Goal: Task Accomplishment & Management: Complete application form

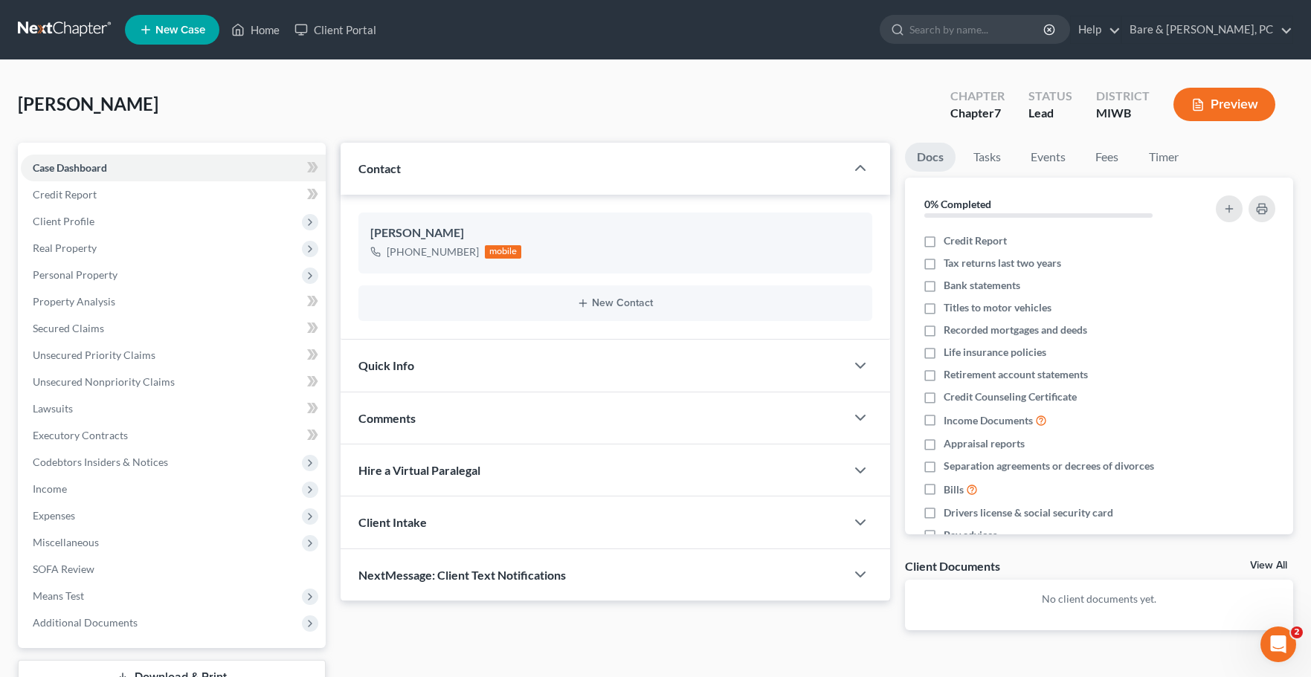
click at [175, 29] on span "New Case" at bounding box center [180, 30] width 50 height 11
select select "41"
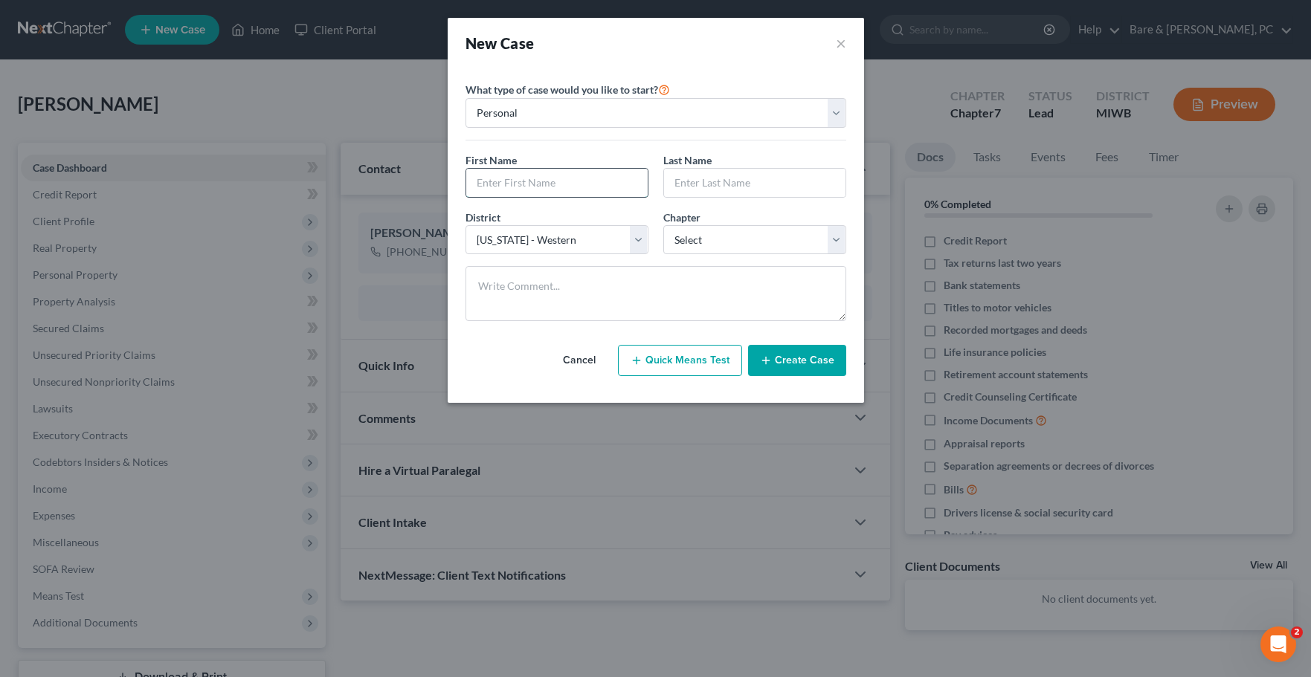
click at [591, 189] on input "text" at bounding box center [556, 183] width 181 height 28
click at [848, 39] on div "New Case ×" at bounding box center [656, 43] width 416 height 51
click at [838, 45] on button "×" at bounding box center [841, 43] width 10 height 21
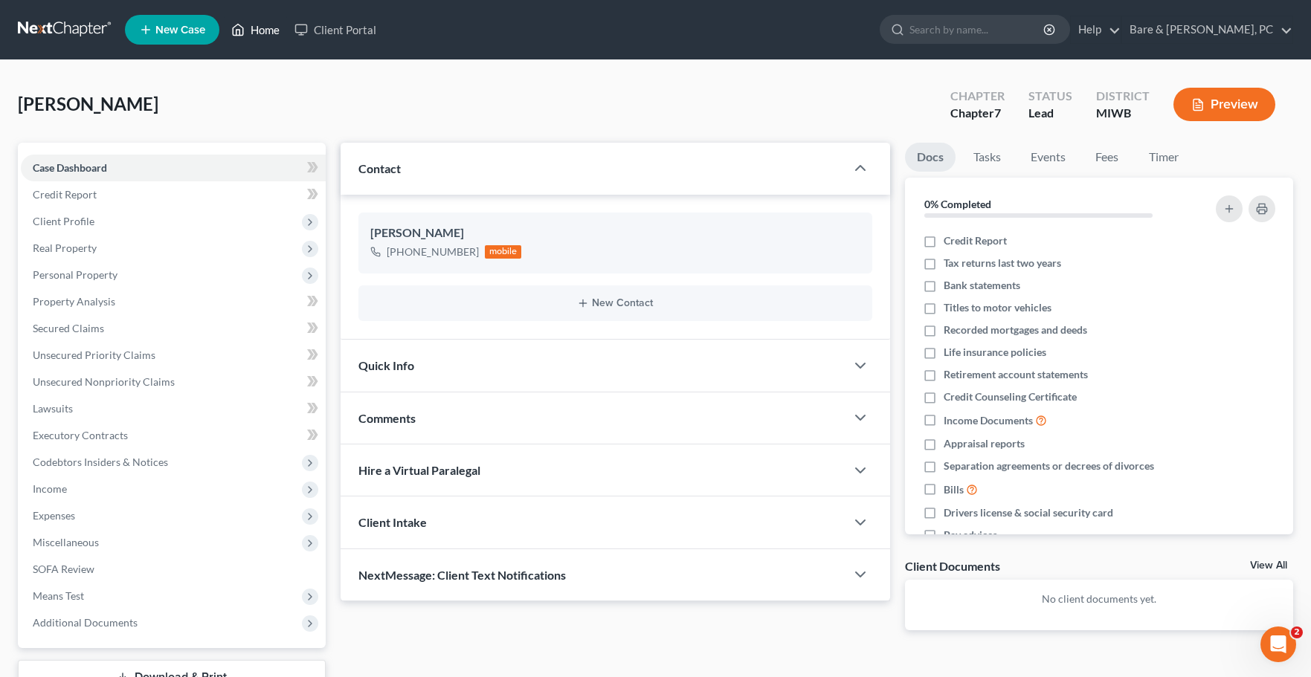
click at [266, 34] on link "Home" at bounding box center [255, 29] width 63 height 27
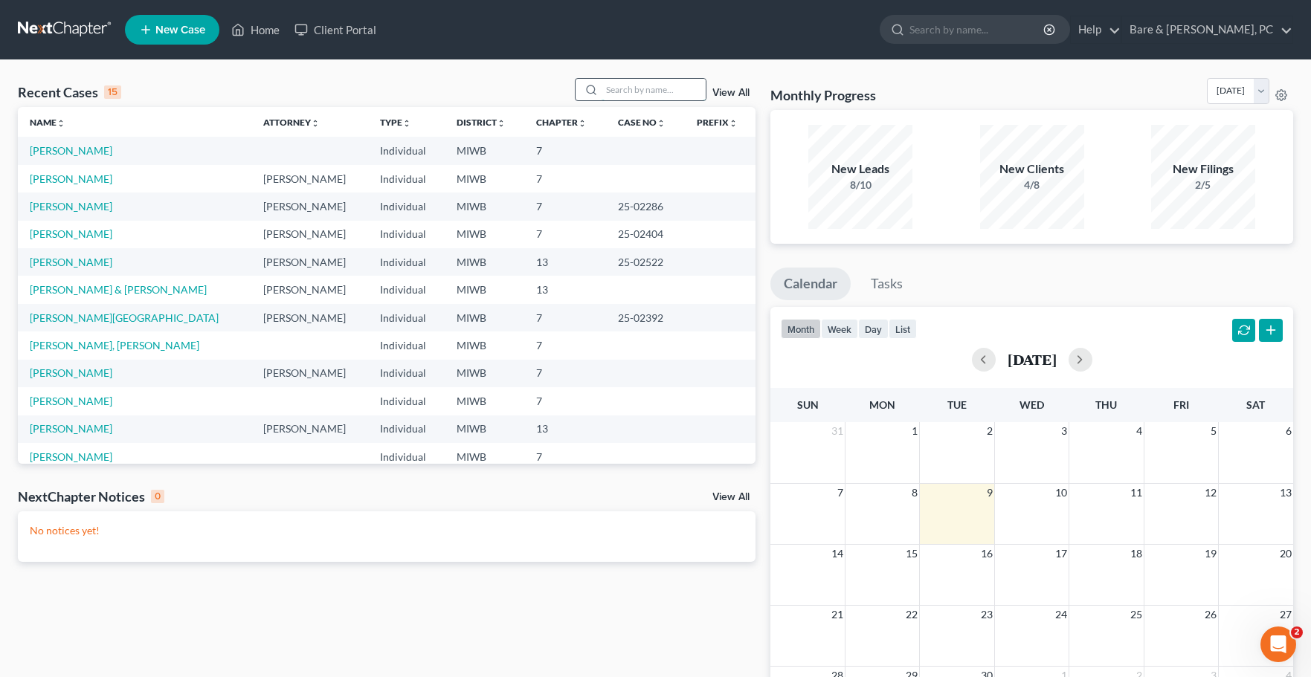
click at [625, 87] on input "search" at bounding box center [654, 90] width 104 height 22
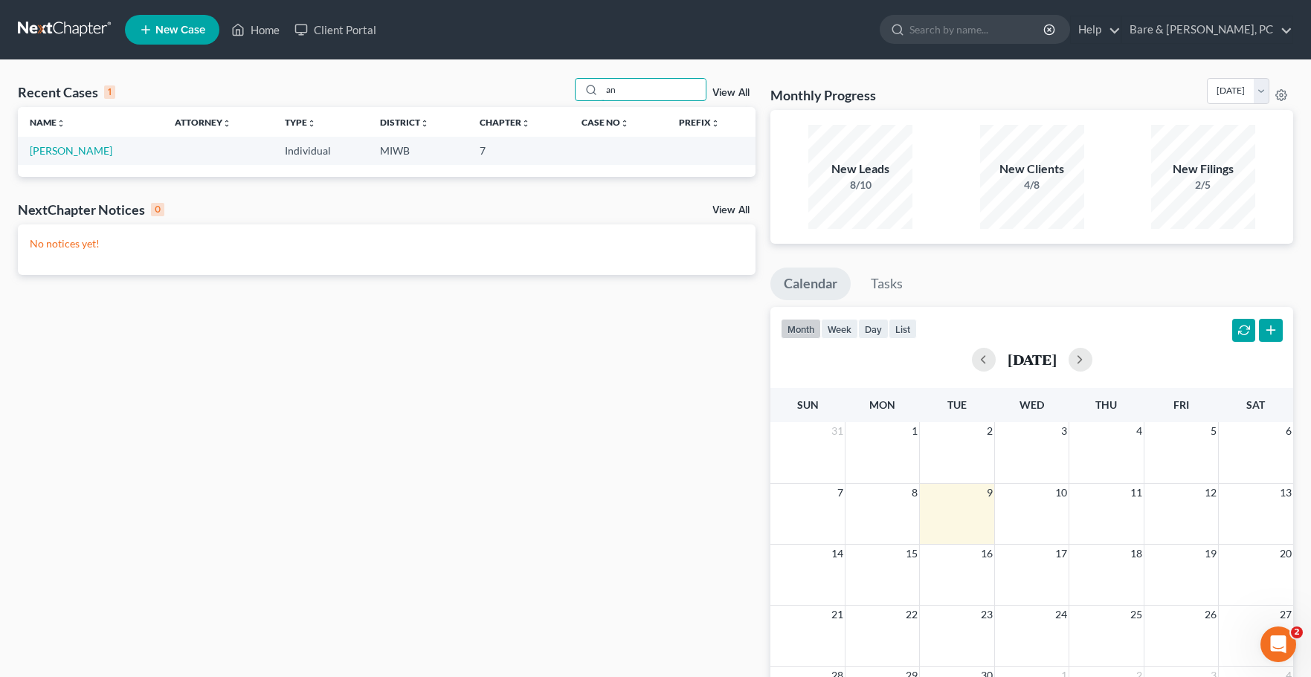
type input "a"
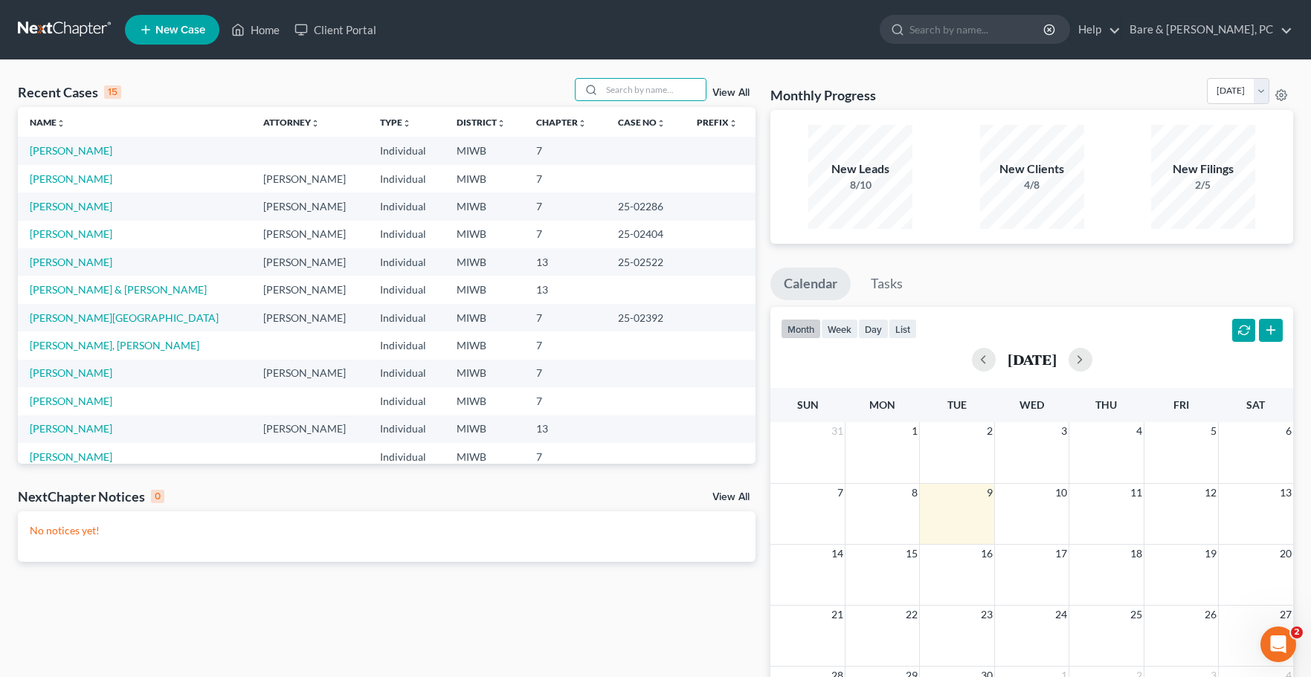
click at [178, 32] on span "New Case" at bounding box center [180, 30] width 50 height 11
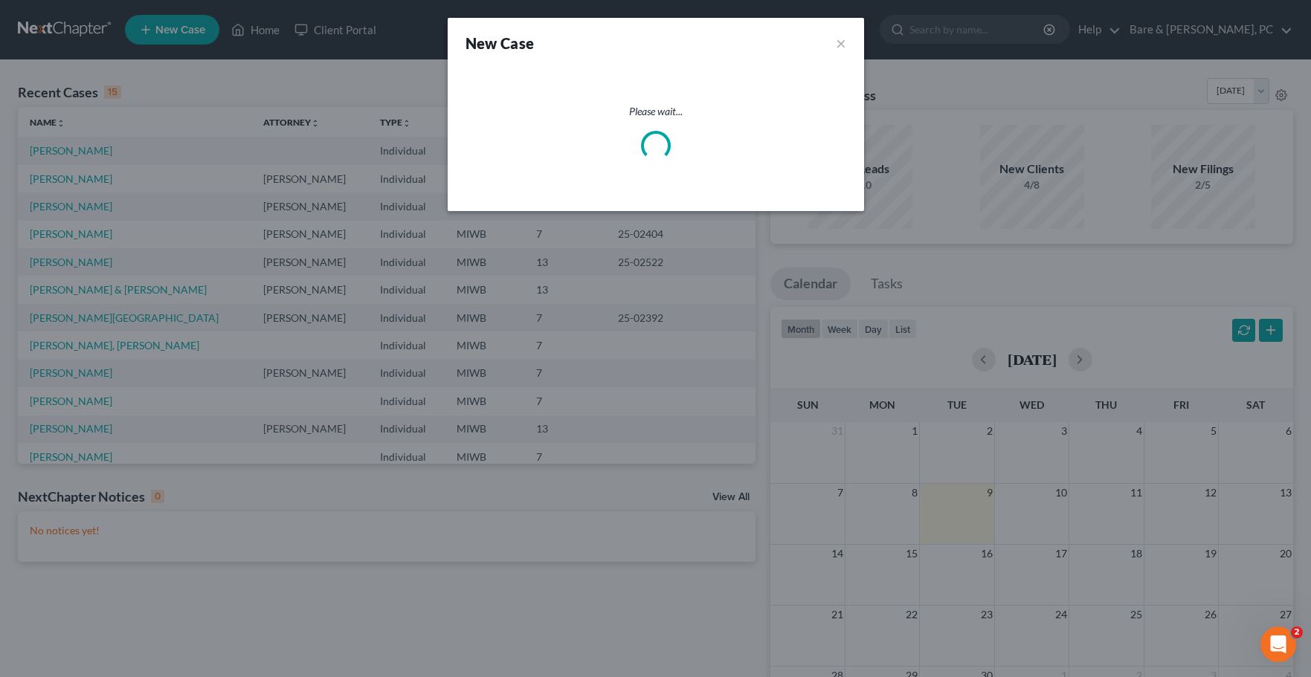
select select "41"
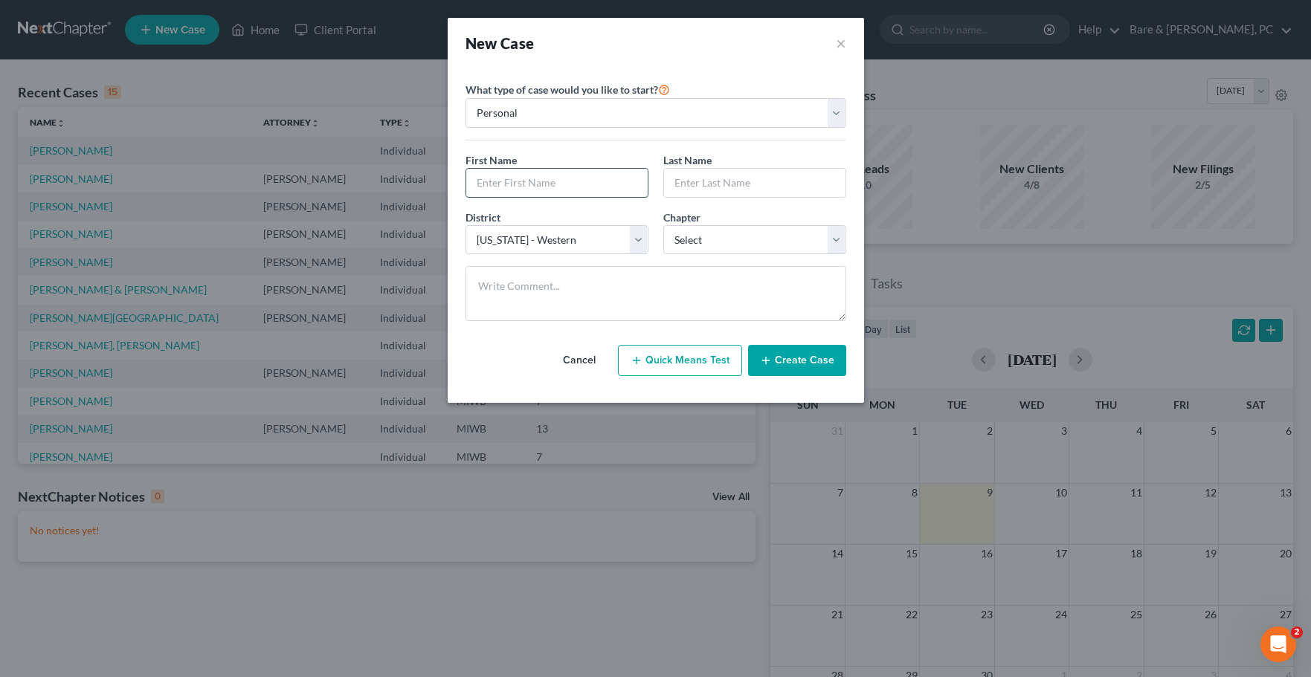
click at [524, 190] on input "text" at bounding box center [556, 183] width 181 height 28
type input "[PERSON_NAME]"
click at [728, 189] on input "text" at bounding box center [754, 183] width 181 height 28
type input "[PERSON_NAME]"
click at [663, 225] on select "Select 7 11 12 13" at bounding box center [754, 240] width 183 height 30
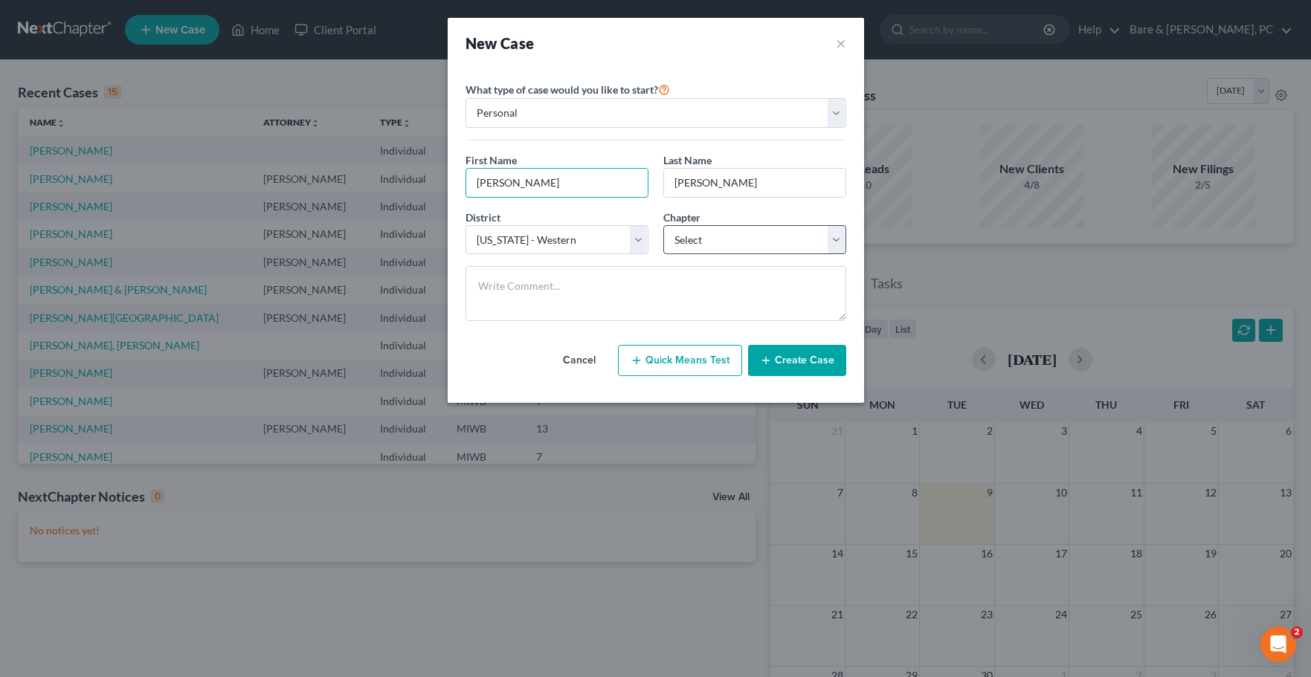
click at [541, 183] on input "[PERSON_NAME]" at bounding box center [556, 183] width 181 height 28
type input "[PERSON_NAME] & [PERSON_NAME]"
click at [663, 225] on select "Select 7 11 12 13" at bounding box center [754, 240] width 183 height 30
select select "0"
click option "7" at bounding box center [0, 0] width 0 height 0
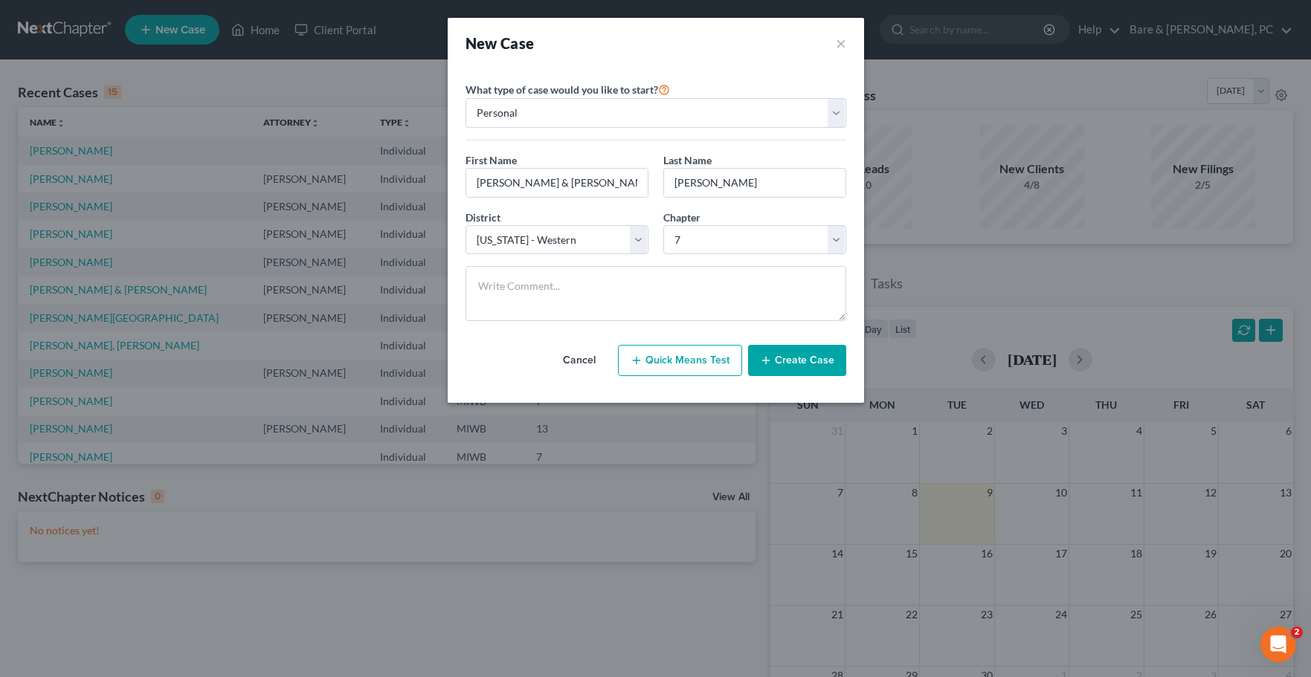
click at [797, 355] on button "Create Case" at bounding box center [797, 360] width 98 height 31
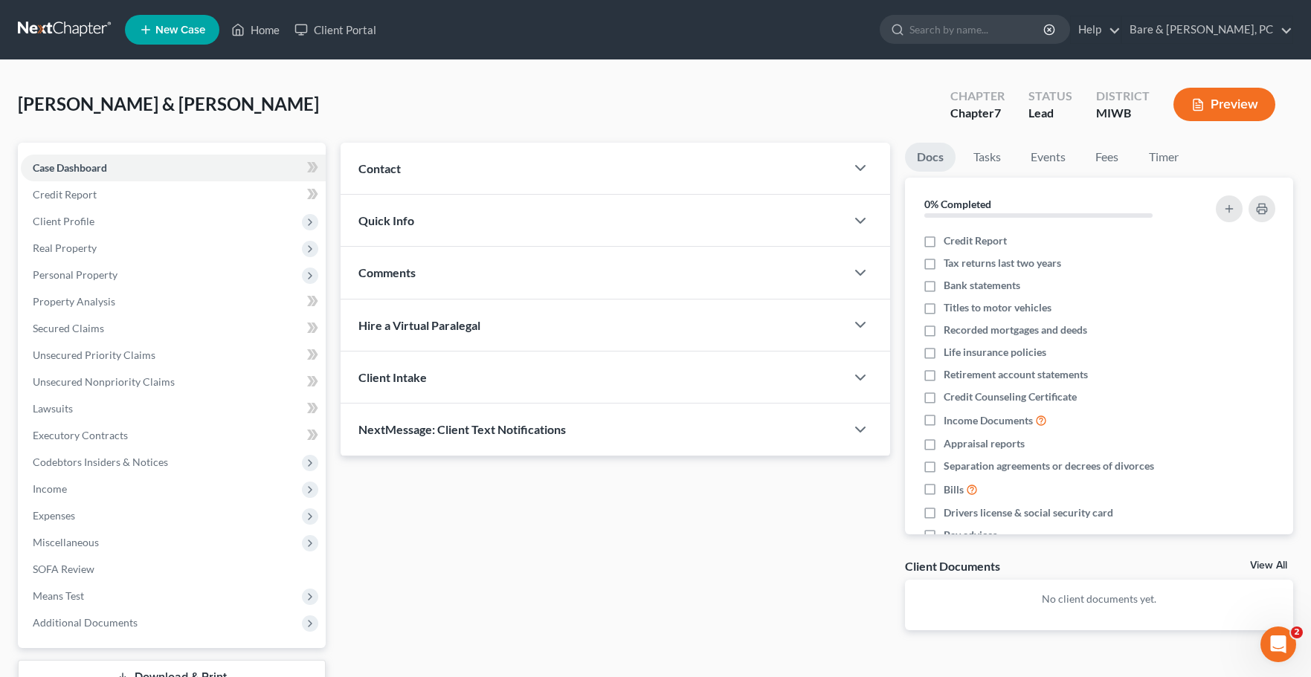
click at [382, 167] on span "Contact" at bounding box center [379, 168] width 42 height 14
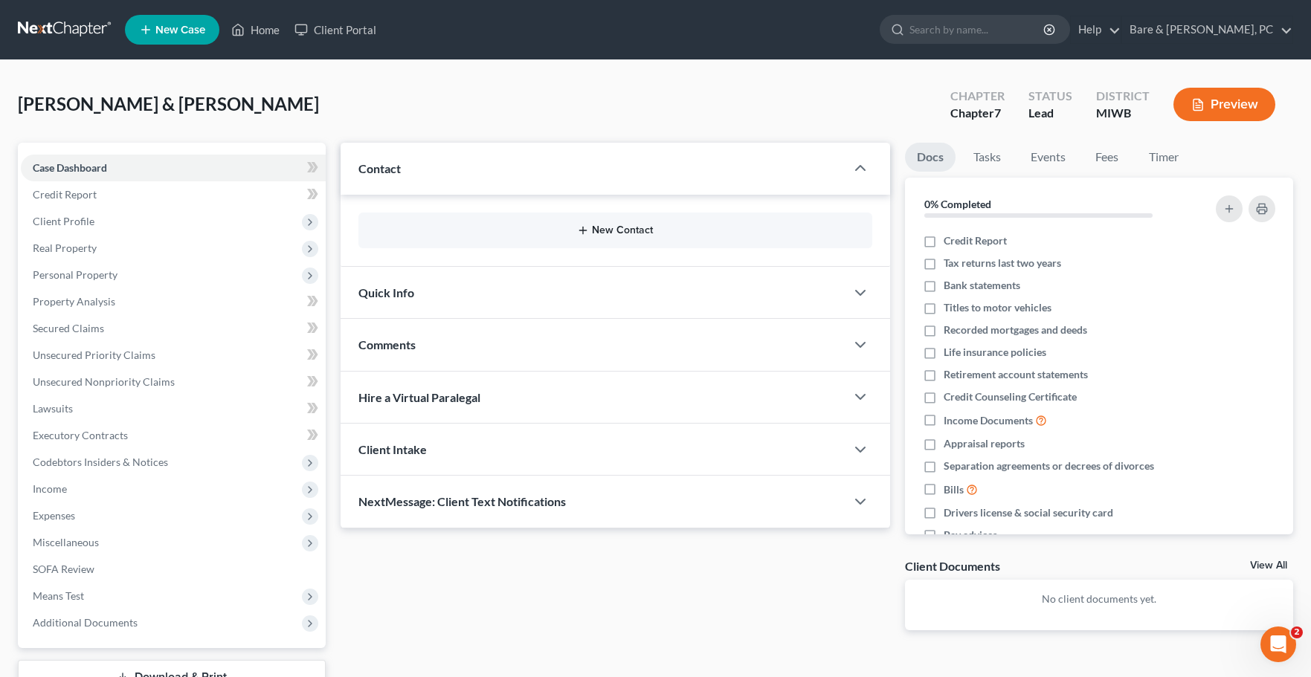
click at [620, 233] on button "New Contact" at bounding box center [615, 231] width 490 height 12
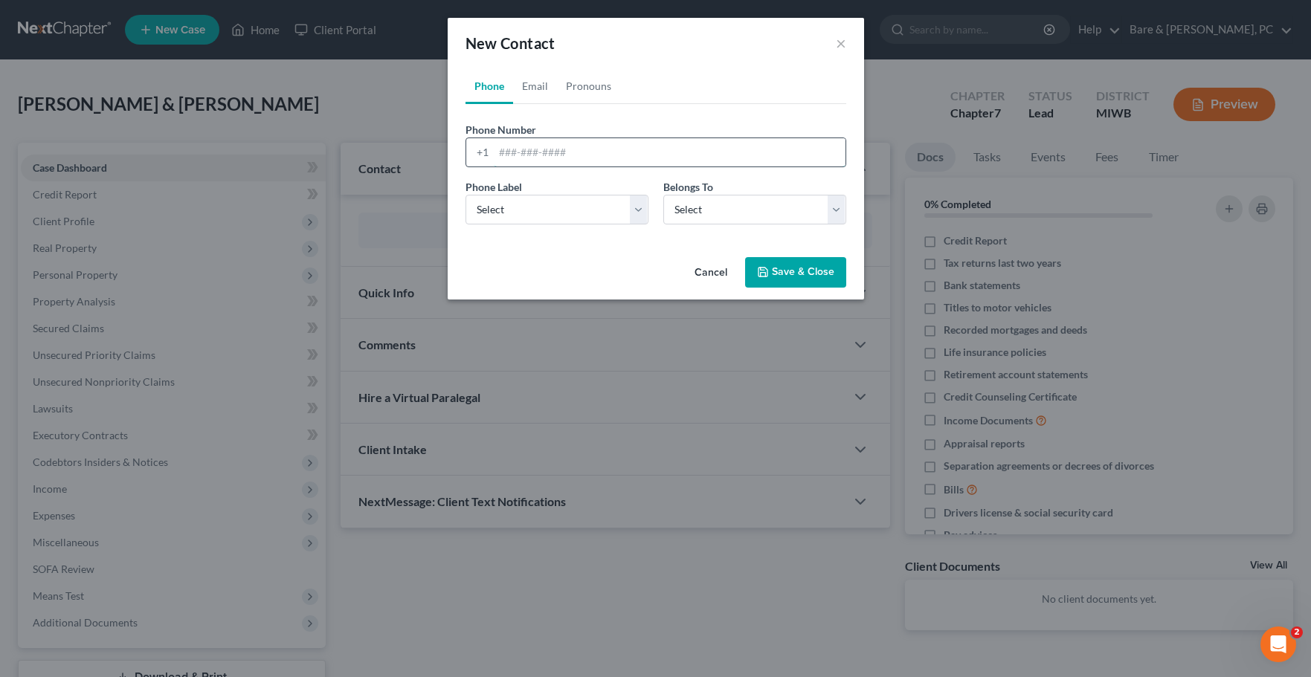
drag, startPoint x: 501, startPoint y: 154, endPoint x: 467, endPoint y: 151, distance: 34.3
click at [502, 154] on input "tel" at bounding box center [670, 152] width 352 height 28
click at [538, 154] on input "[PHONE_NUMBER]" at bounding box center [670, 152] width 352 height 28
type input "[PHONE_NUMBER]"
click at [466, 195] on select "Select Mobile Home Work Other" at bounding box center [557, 210] width 183 height 30
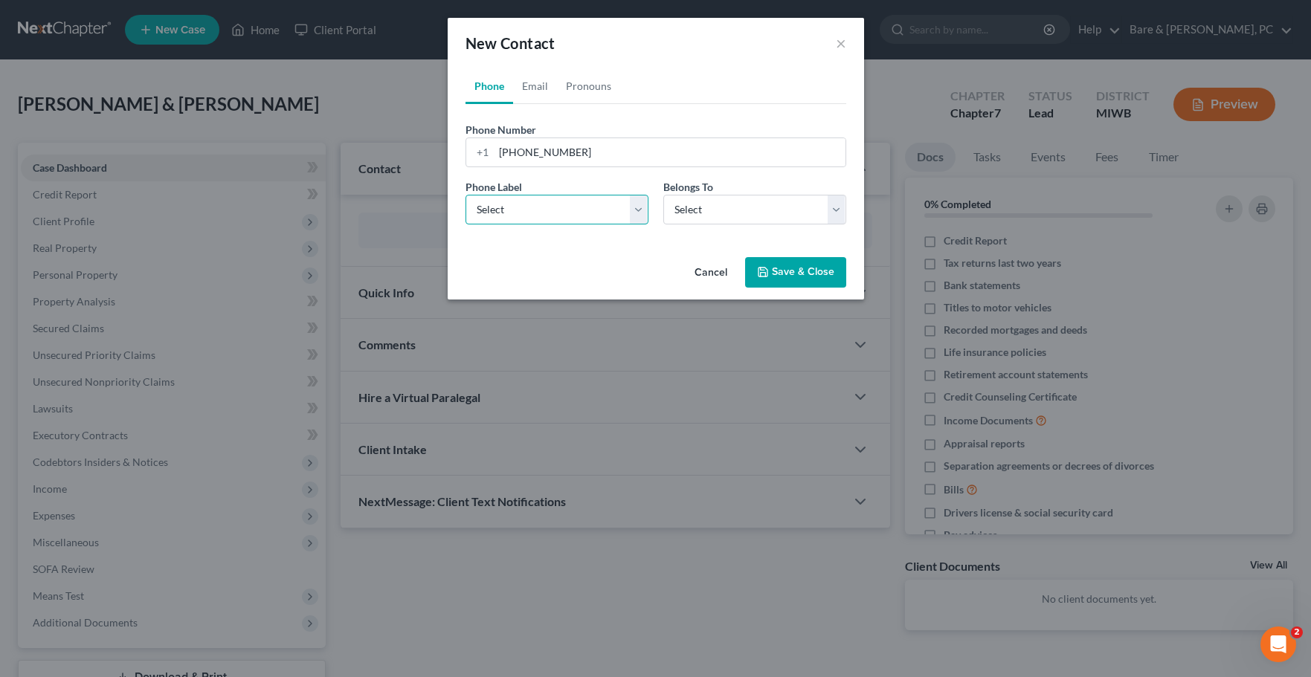
select select "0"
click option "Mobile" at bounding box center [0, 0] width 0 height 0
click at [663, 195] on select "Select Client Other" at bounding box center [754, 210] width 183 height 30
select select "0"
click option "Client" at bounding box center [0, 0] width 0 height 0
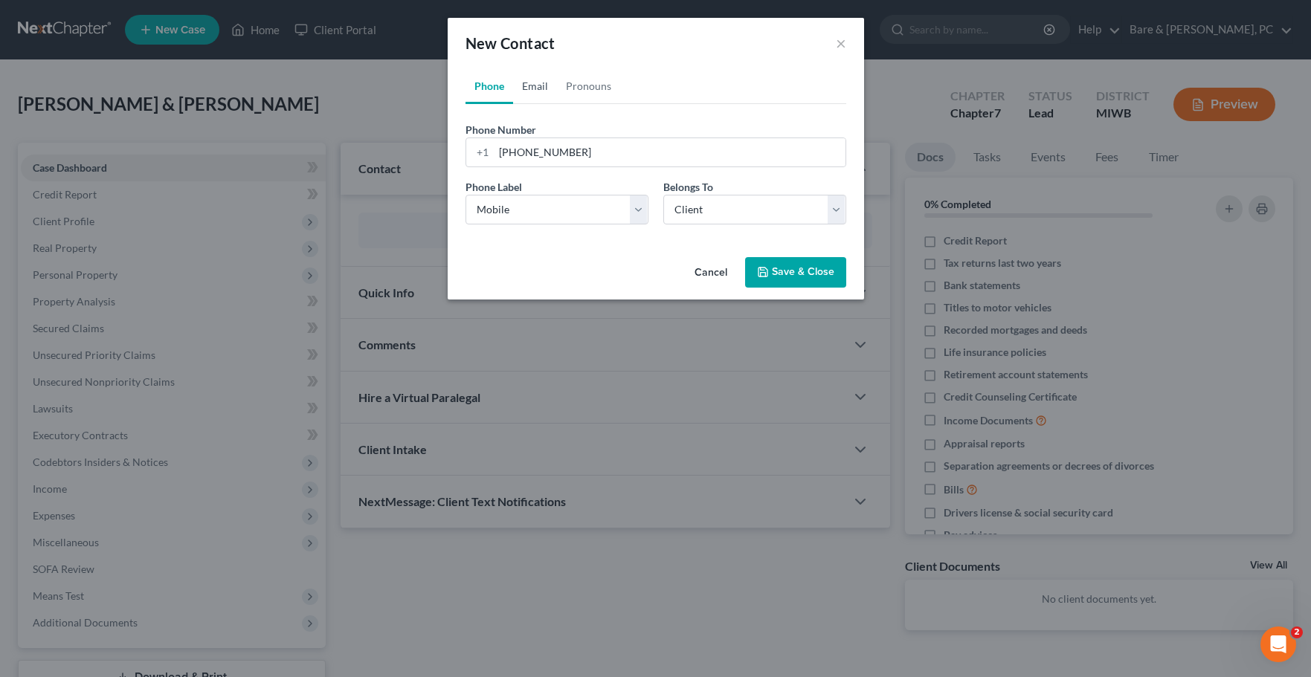
click at [539, 86] on link "Email" at bounding box center [535, 86] width 44 height 36
click at [507, 155] on input "email" at bounding box center [670, 152] width 352 height 28
type input "[EMAIL_ADDRESS][DOMAIN_NAME]"
click at [466, 195] on select "Select Home Work Other" at bounding box center [557, 210] width 183 height 30
select select "0"
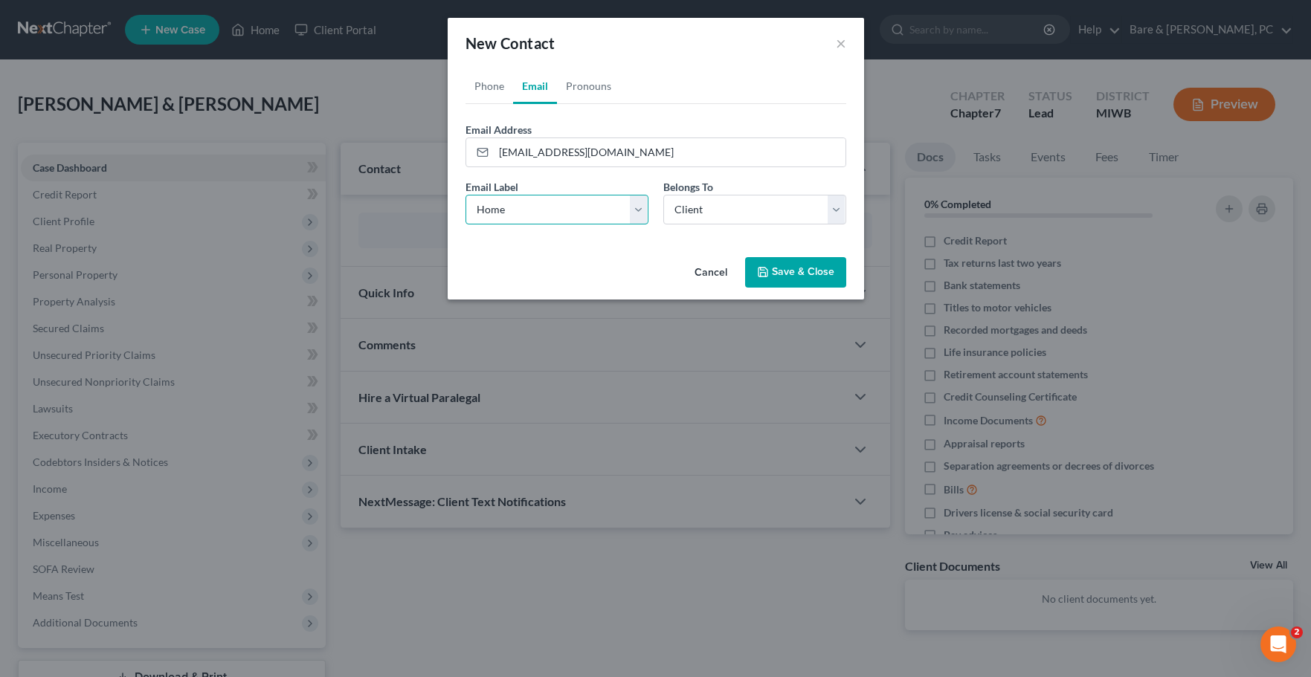
click option "Home" at bounding box center [0, 0] width 0 height 0
click at [822, 271] on button "Save & Close" at bounding box center [795, 272] width 101 height 31
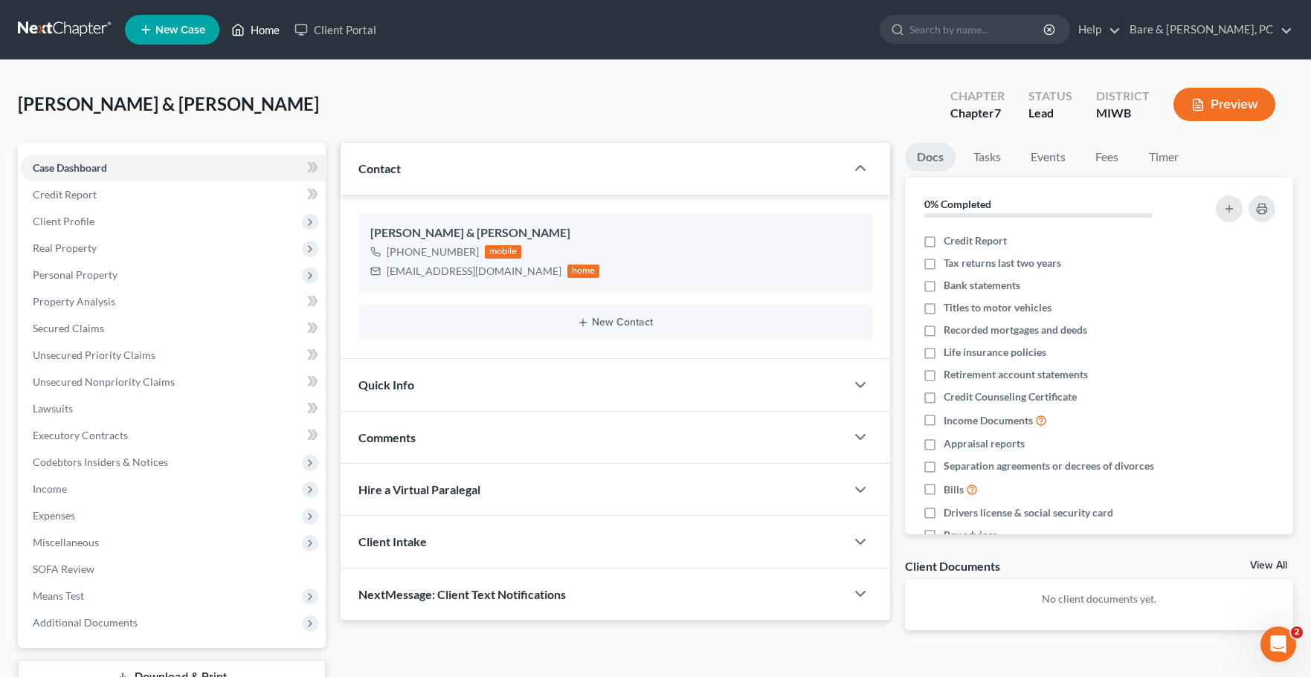
click at [270, 33] on link "Home" at bounding box center [255, 29] width 63 height 27
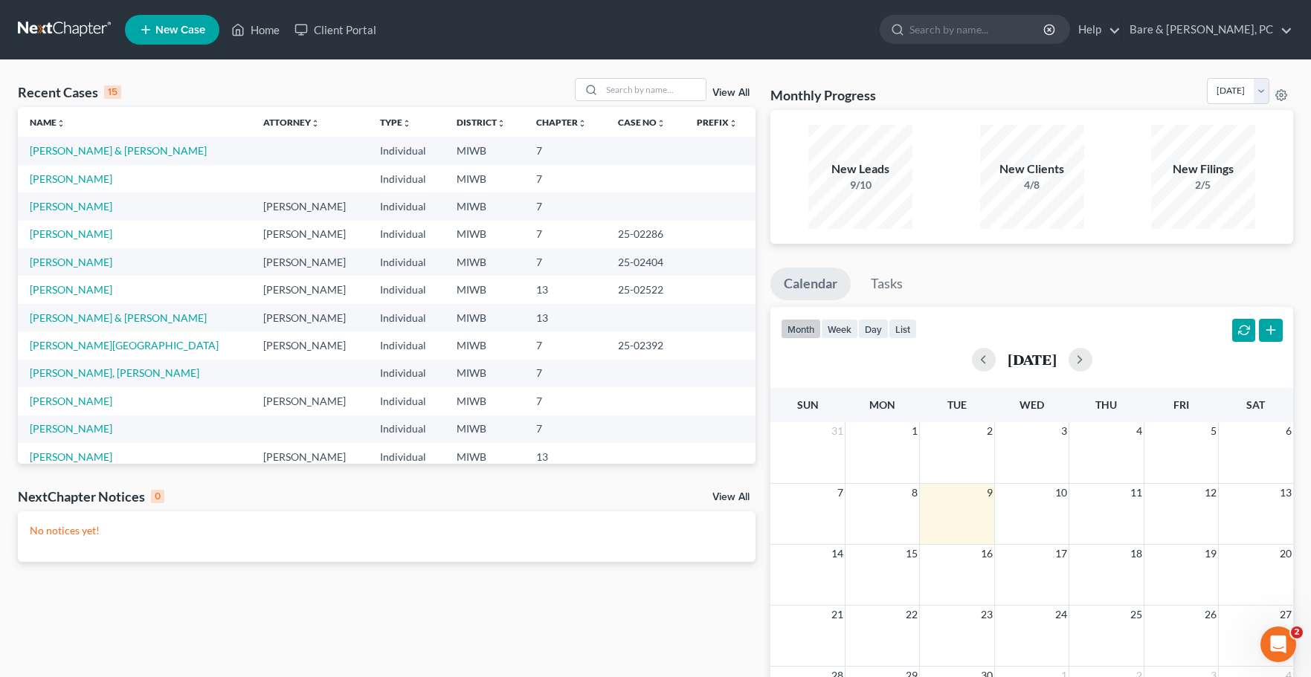
click at [167, 28] on span "New Case" at bounding box center [180, 30] width 50 height 11
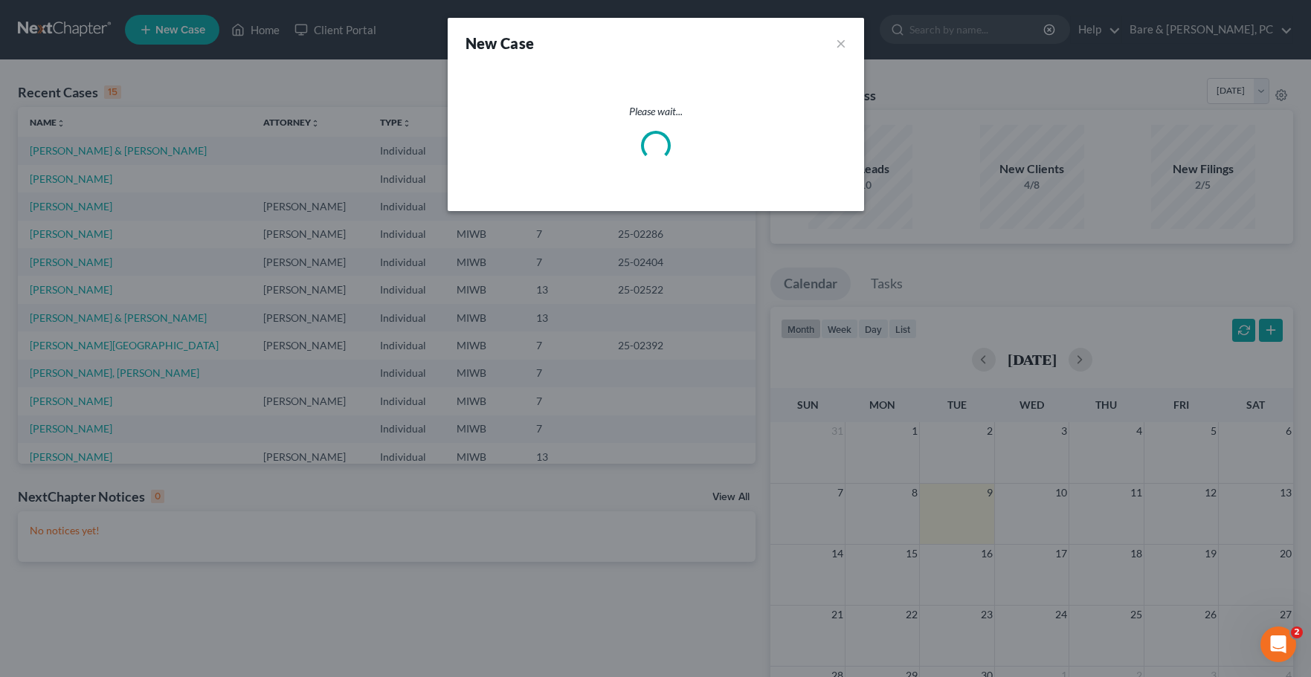
select select "41"
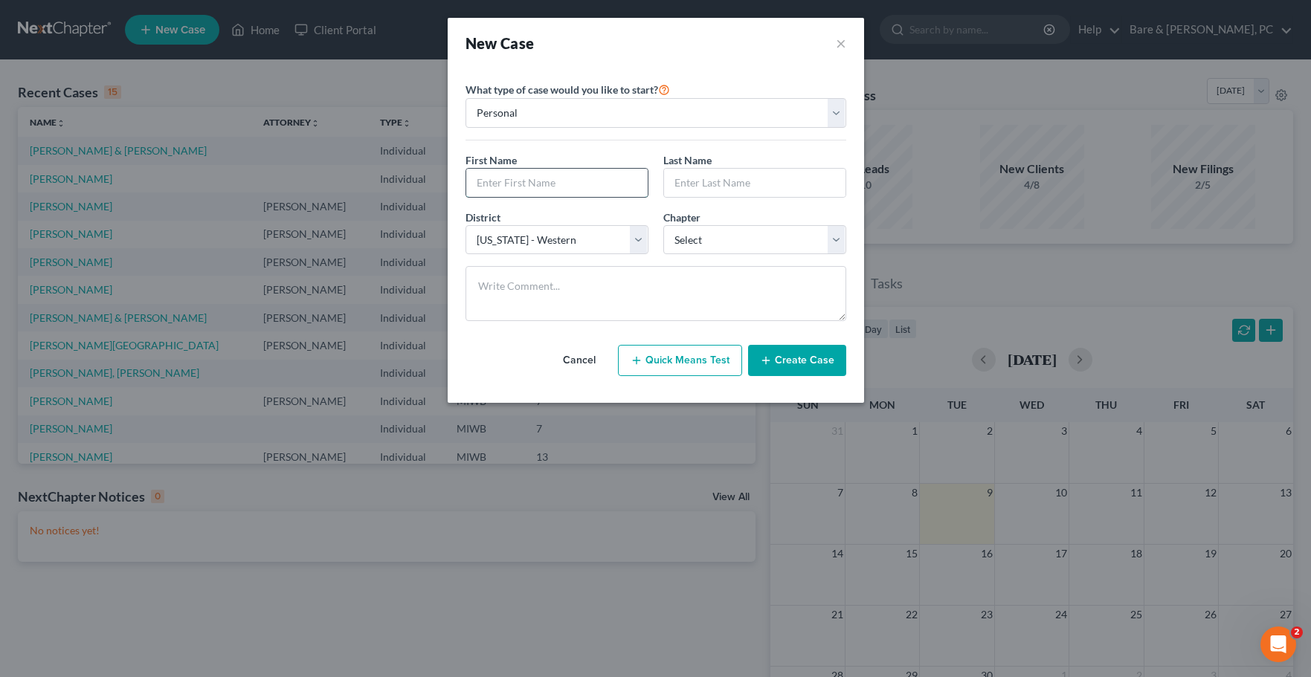
click at [512, 179] on input "text" at bounding box center [556, 183] width 181 height 28
type input "[PERSON_NAME]"
select select "0"
click at [792, 362] on button "Create Case" at bounding box center [797, 360] width 98 height 31
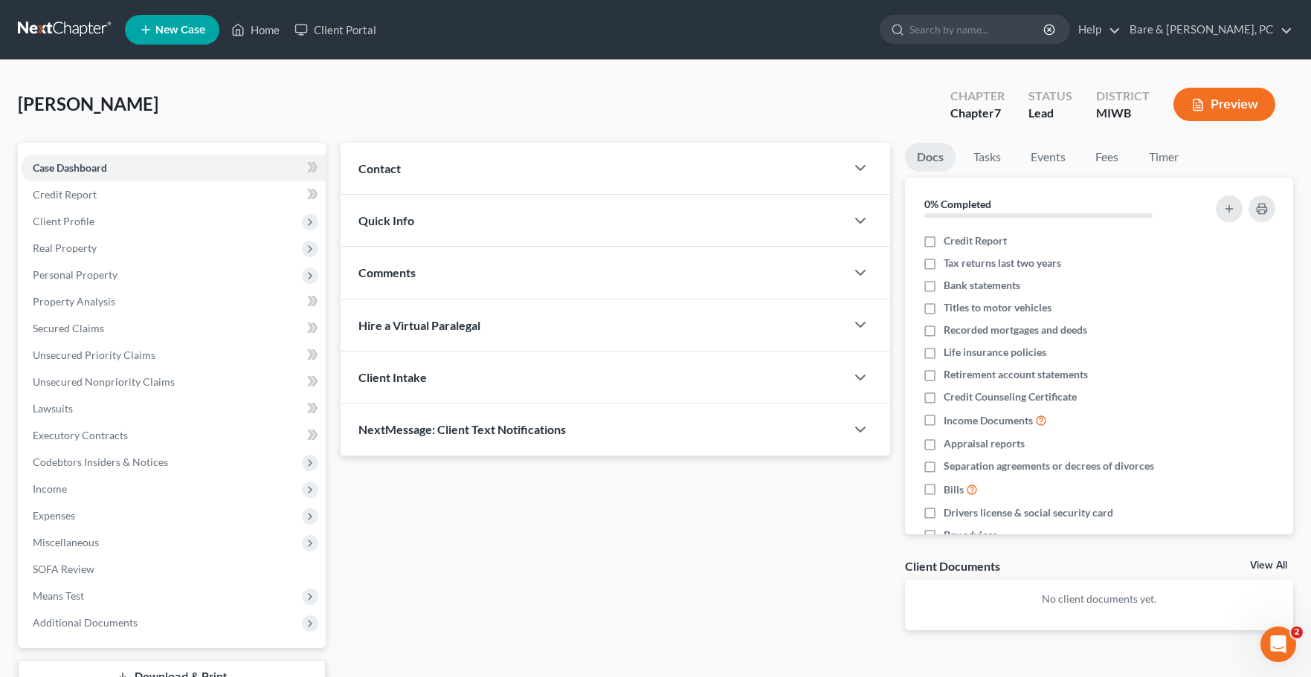
click at [382, 172] on span "Contact" at bounding box center [379, 168] width 42 height 14
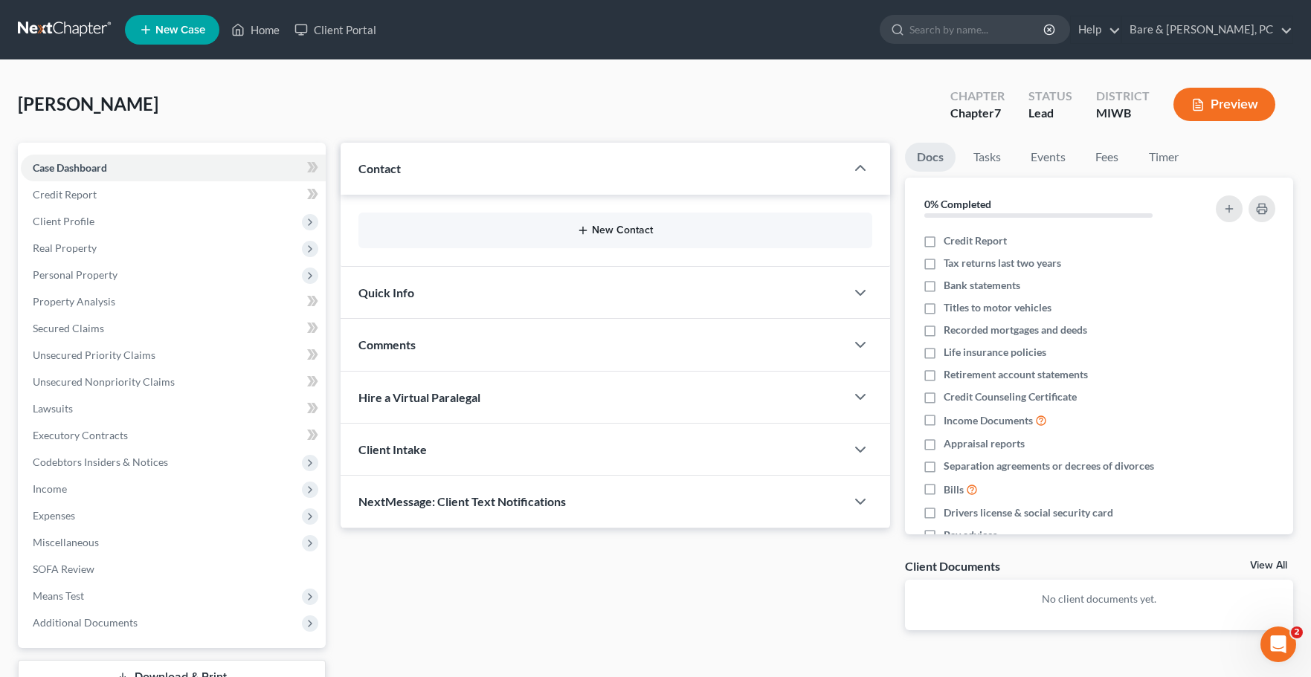
click at [599, 228] on button "New Contact" at bounding box center [615, 231] width 490 height 12
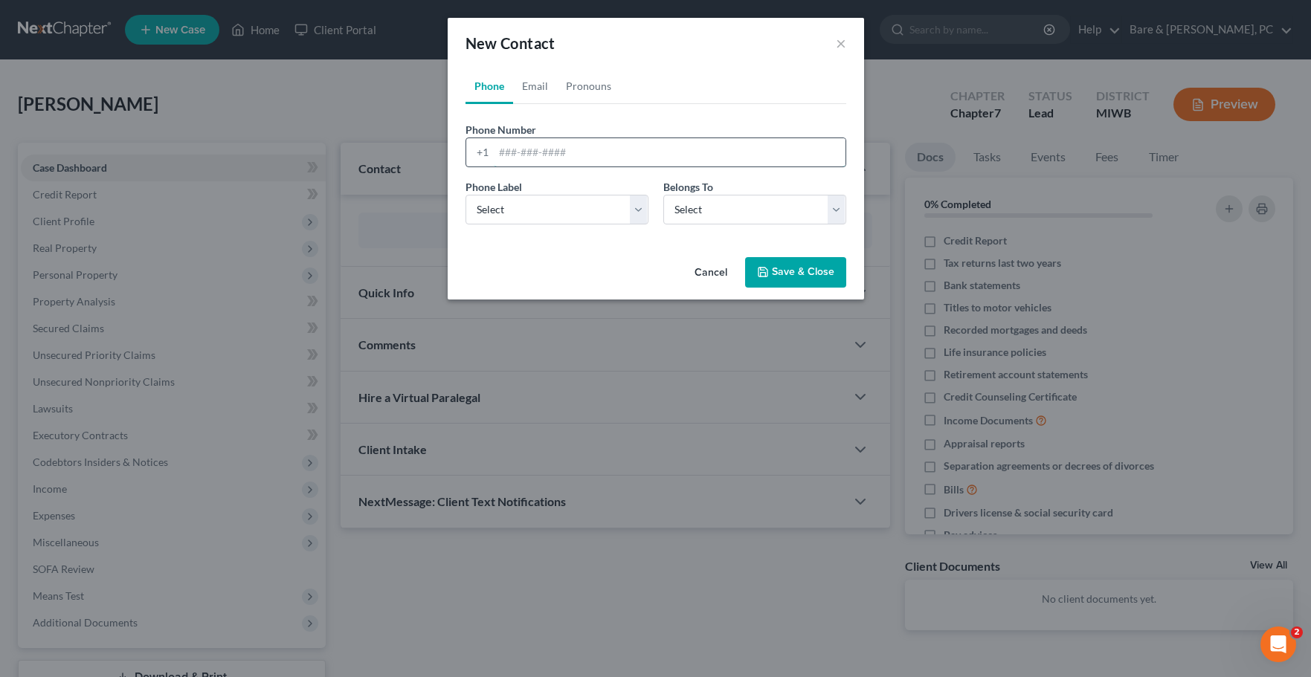
click at [510, 151] on input "tel" at bounding box center [670, 152] width 352 height 28
type input "[PHONE_NUMBER]"
click at [466, 195] on select "Select Mobile Home Work Other" at bounding box center [557, 210] width 183 height 30
select select "0"
click option "Mobile" at bounding box center [0, 0] width 0 height 0
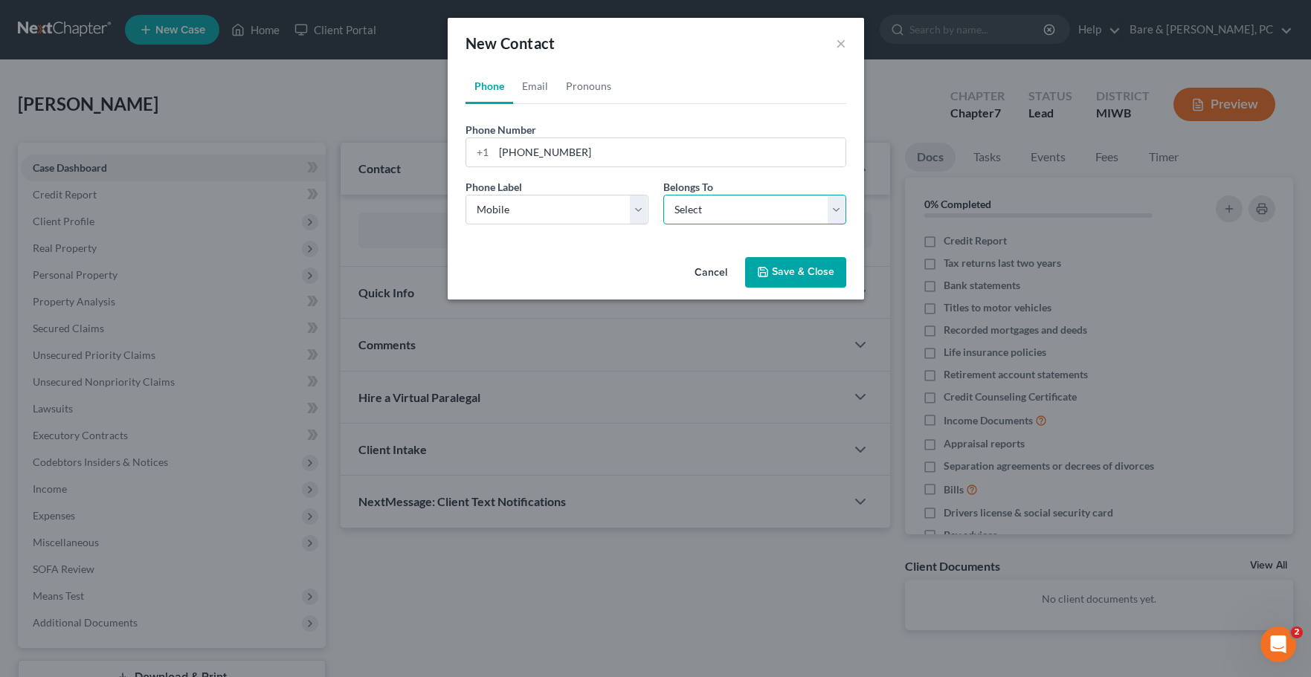
click at [663, 195] on select "Select Client Other" at bounding box center [754, 210] width 183 height 30
select select "0"
click option "Client" at bounding box center [0, 0] width 0 height 0
select select "0"
click at [539, 90] on link "Email" at bounding box center [535, 86] width 44 height 36
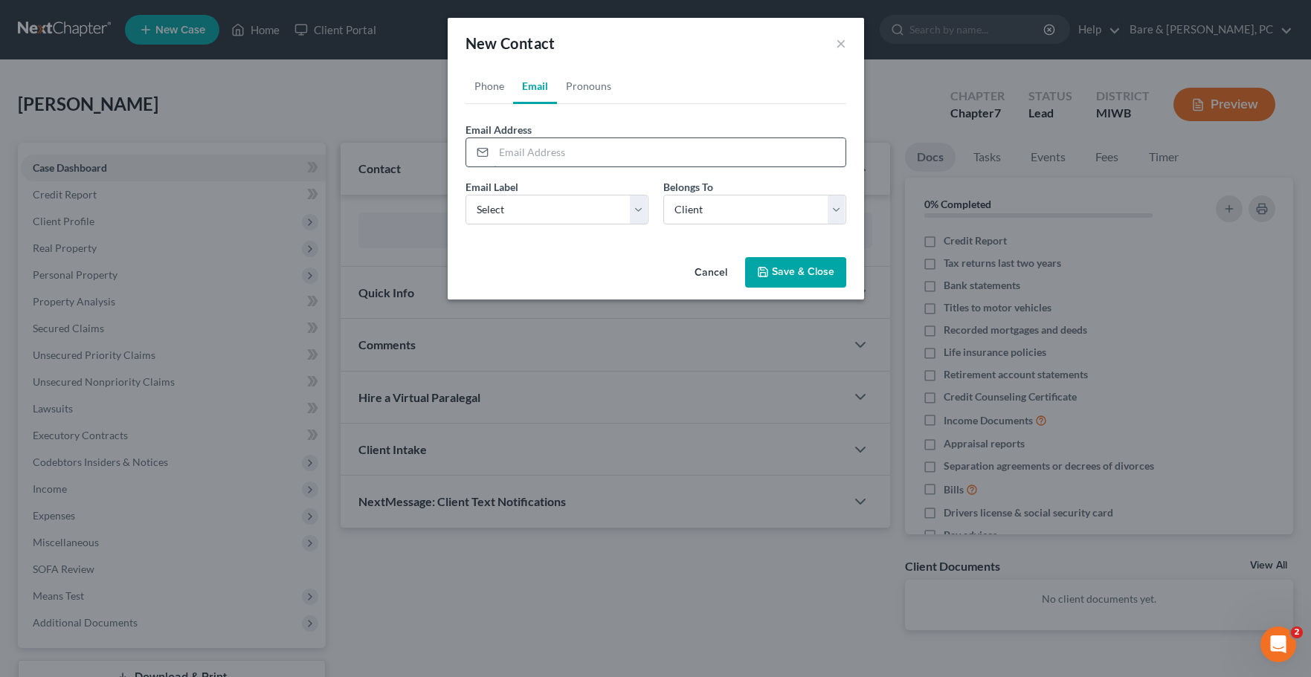
click at [508, 146] on input "email" at bounding box center [670, 152] width 352 height 28
type input "[EMAIL_ADDRESS][DOMAIN_NAME]"
click at [466, 195] on select "Select Home Work Other" at bounding box center [557, 210] width 183 height 30
select select "0"
click option "Home" at bounding box center [0, 0] width 0 height 0
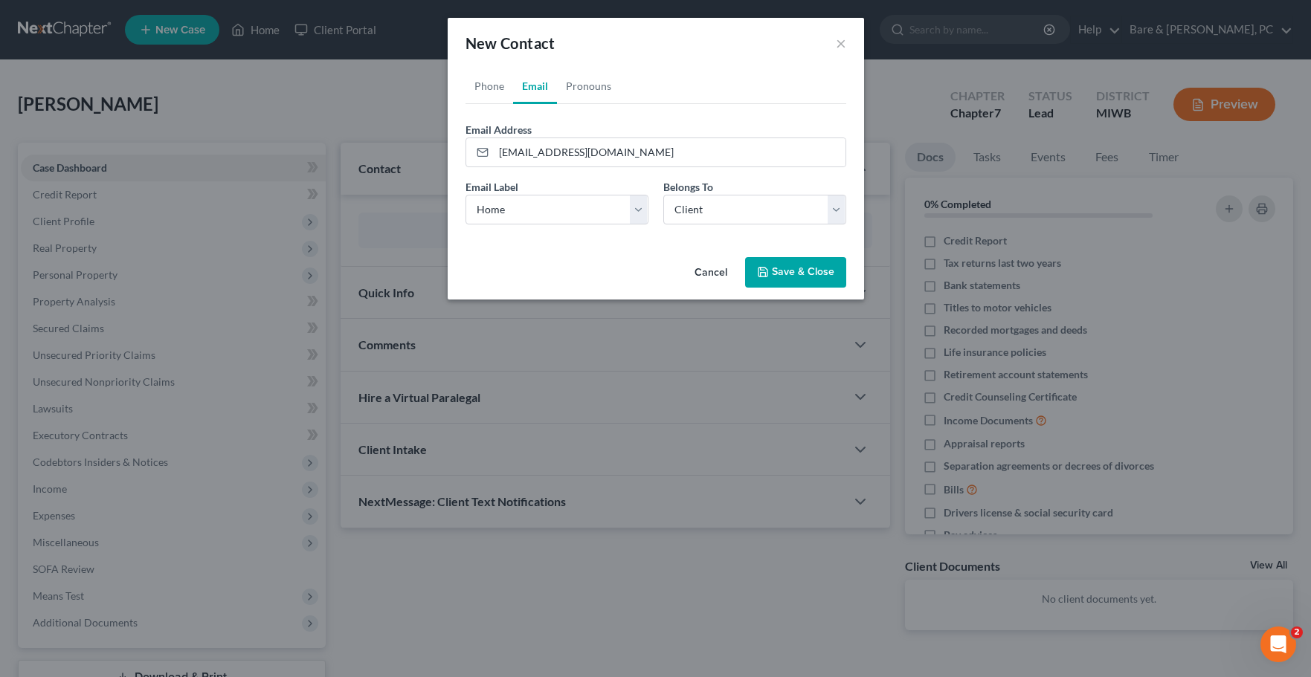
click at [809, 268] on button "Save & Close" at bounding box center [795, 272] width 101 height 31
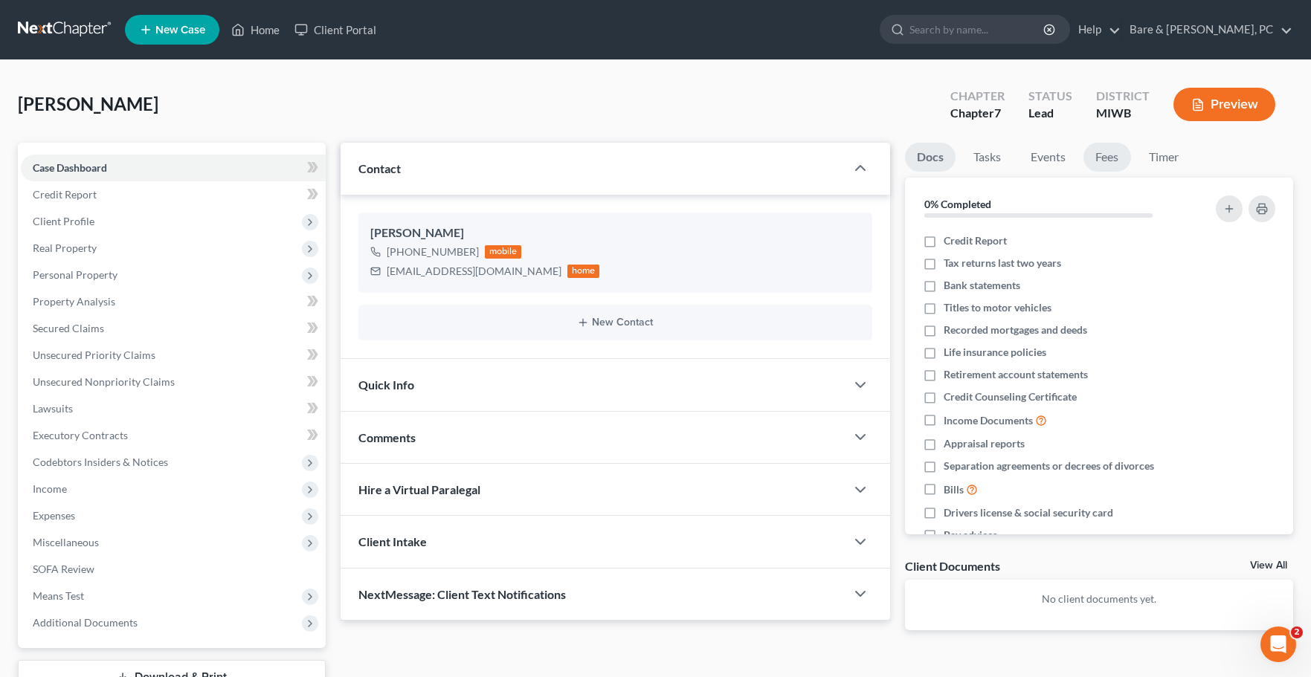
click at [1115, 160] on link "Fees" at bounding box center [1107, 157] width 48 height 29
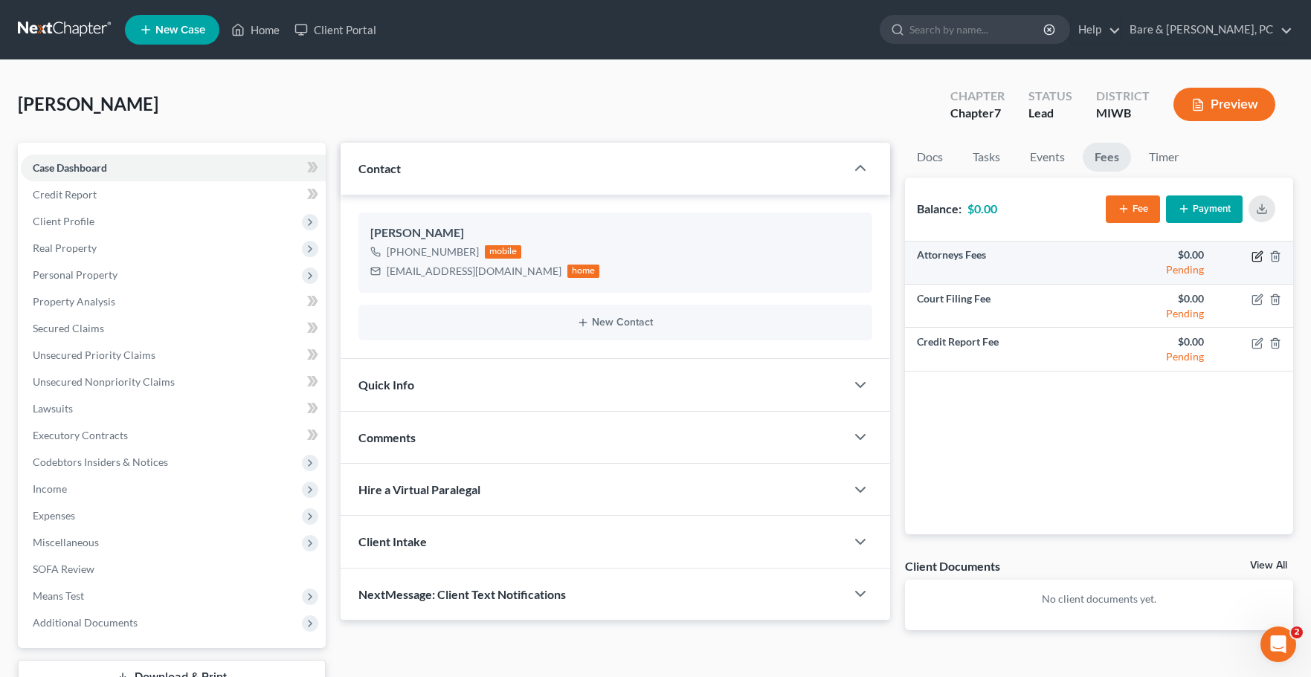
click at [1256, 252] on icon "button" at bounding box center [1256, 256] width 9 height 9
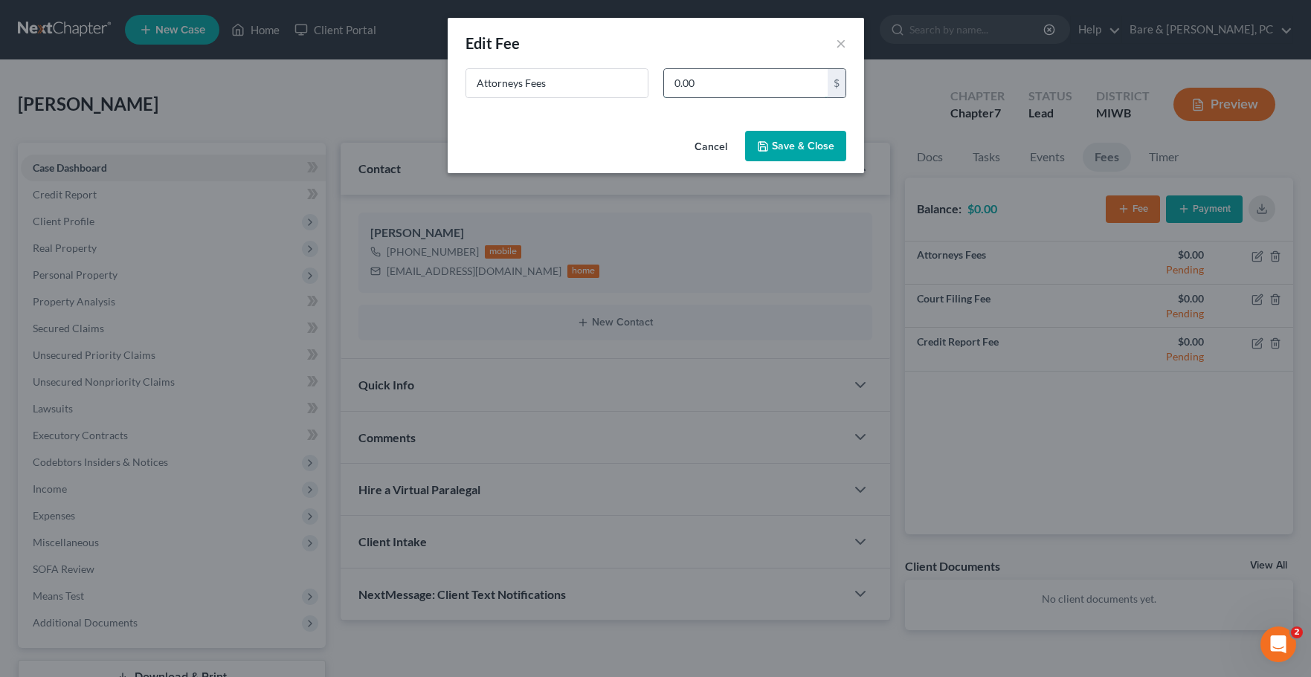
click at [712, 88] on input "0.00" at bounding box center [746, 83] width 164 height 28
type input "1,500"
click at [793, 138] on button "Save & Close" at bounding box center [795, 146] width 101 height 31
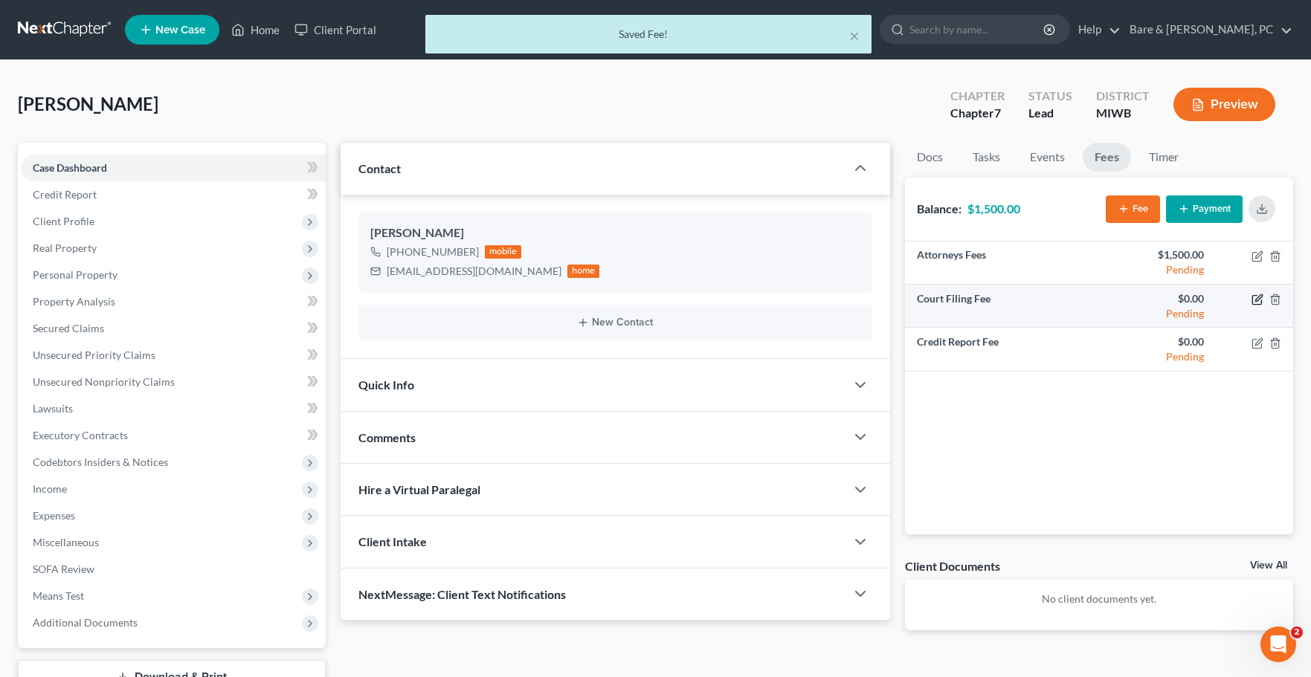
click at [1257, 301] on icon "button" at bounding box center [1258, 297] width 7 height 7
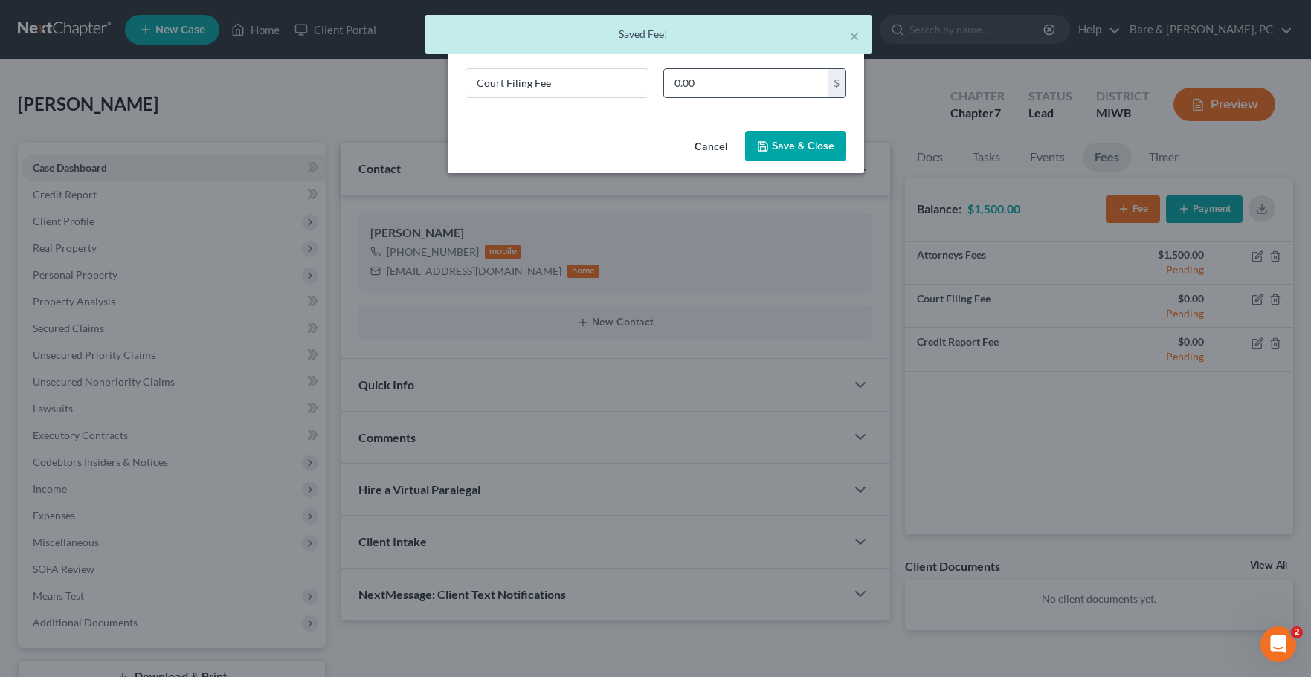
click at [697, 83] on input "0.00" at bounding box center [746, 83] width 164 height 28
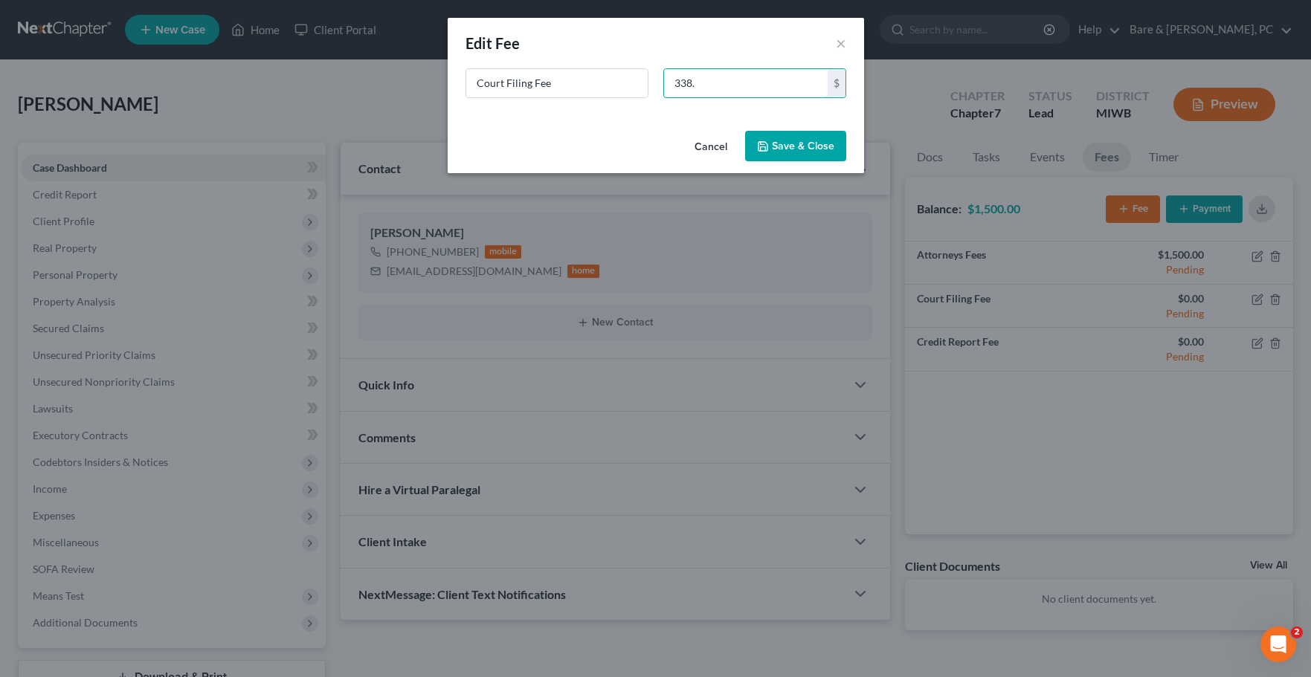
type input "338."
click at [790, 144] on button "Save & Close" at bounding box center [795, 146] width 101 height 31
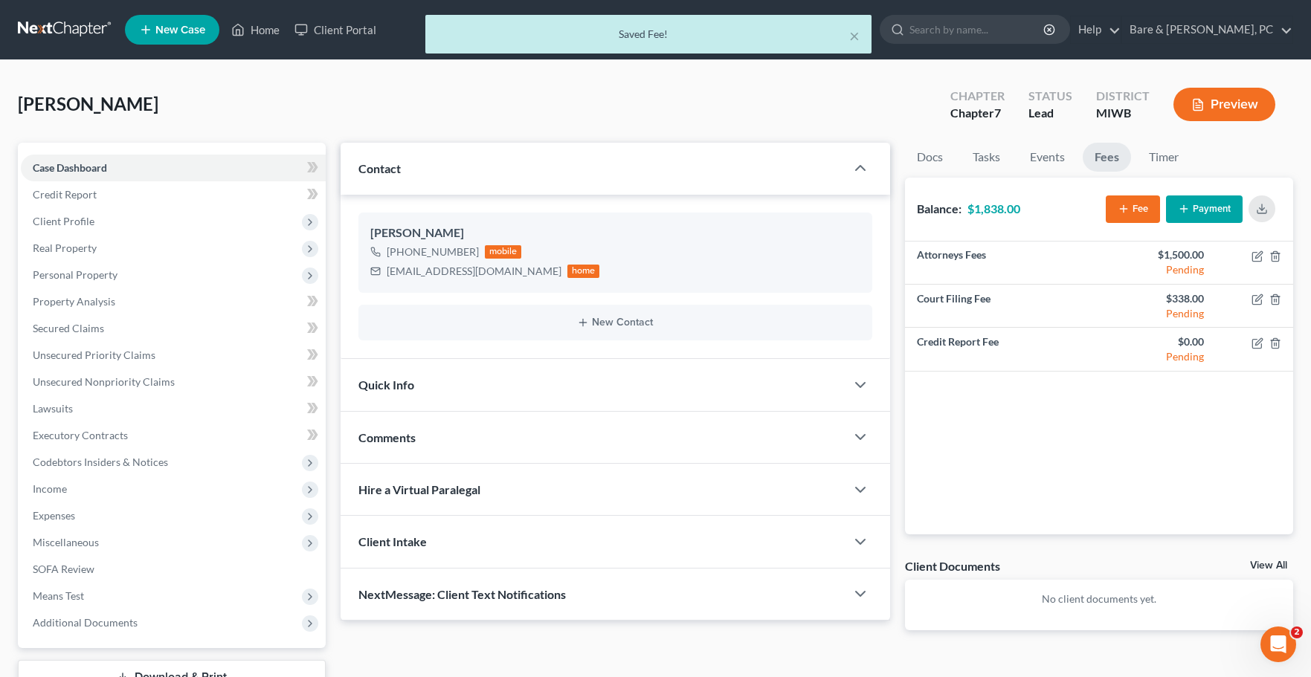
click at [268, 29] on div "× Saved Fee!" at bounding box center [648, 38] width 1311 height 46
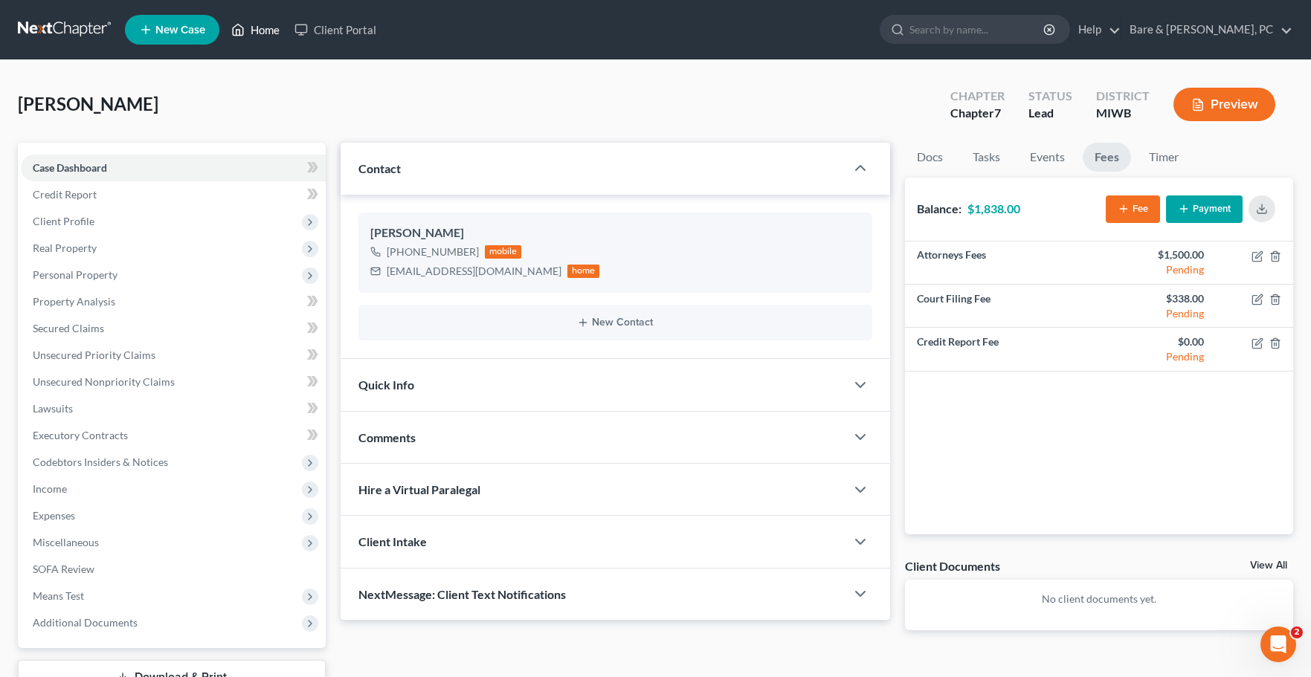
click at [266, 31] on link "Home" at bounding box center [255, 29] width 63 height 27
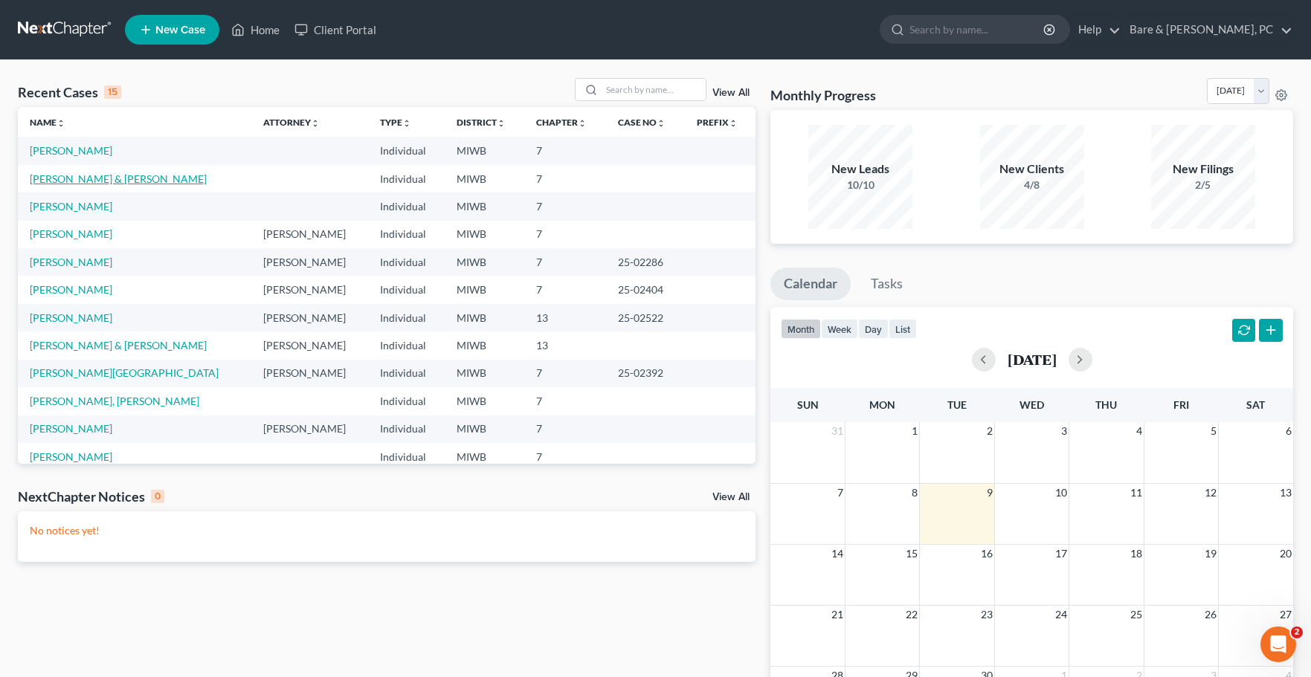
click at [91, 184] on link "[PERSON_NAME] & [PERSON_NAME]" at bounding box center [118, 179] width 177 height 13
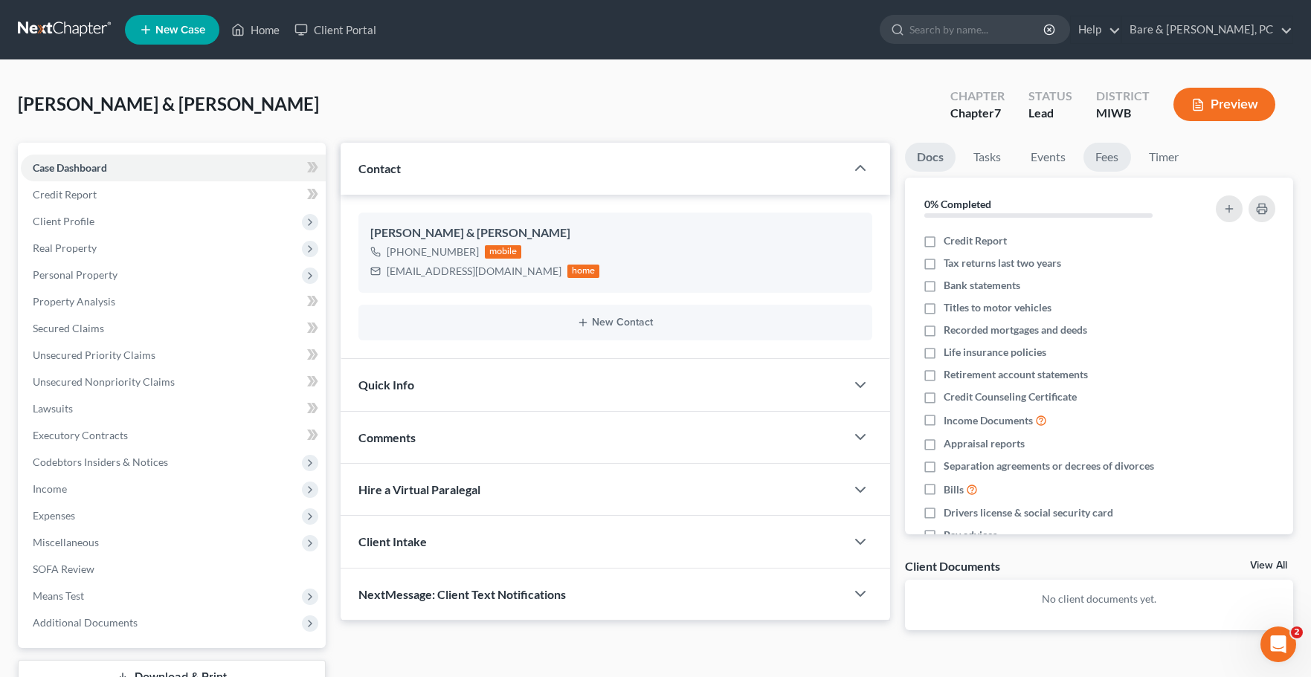
click at [1112, 160] on link "Fees" at bounding box center [1107, 157] width 48 height 29
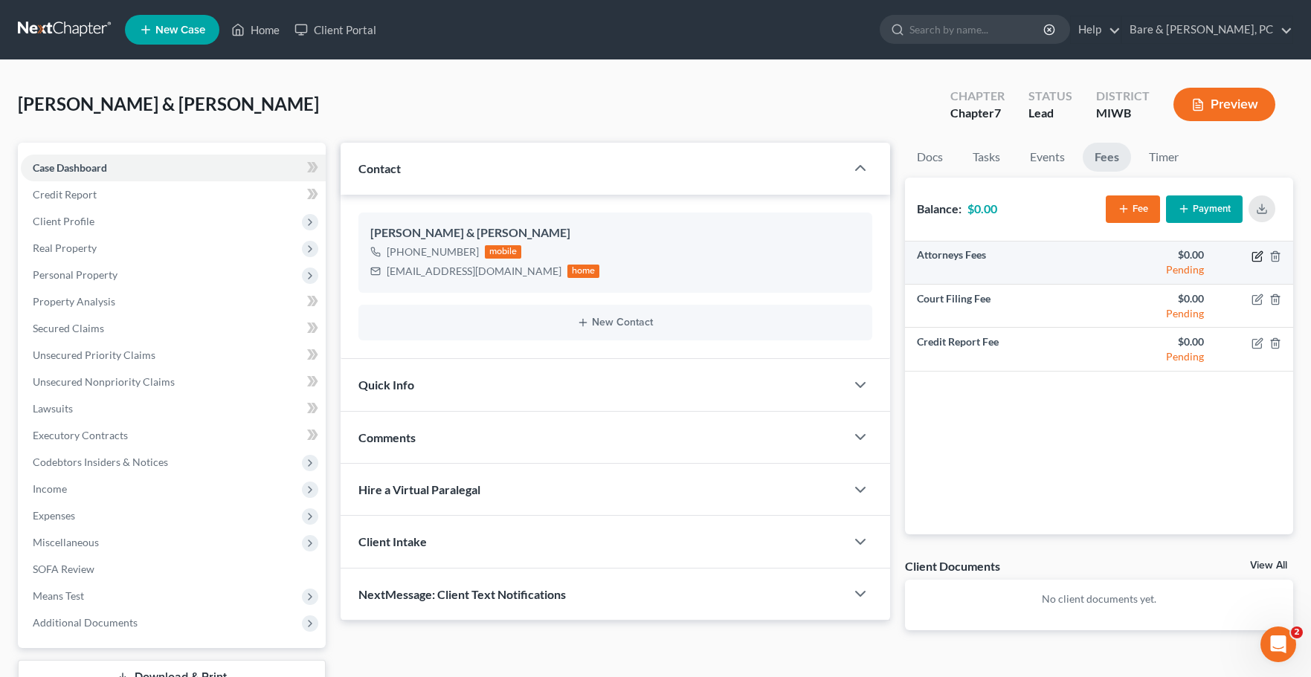
click at [1257, 252] on icon "button" at bounding box center [1258, 257] width 12 height 12
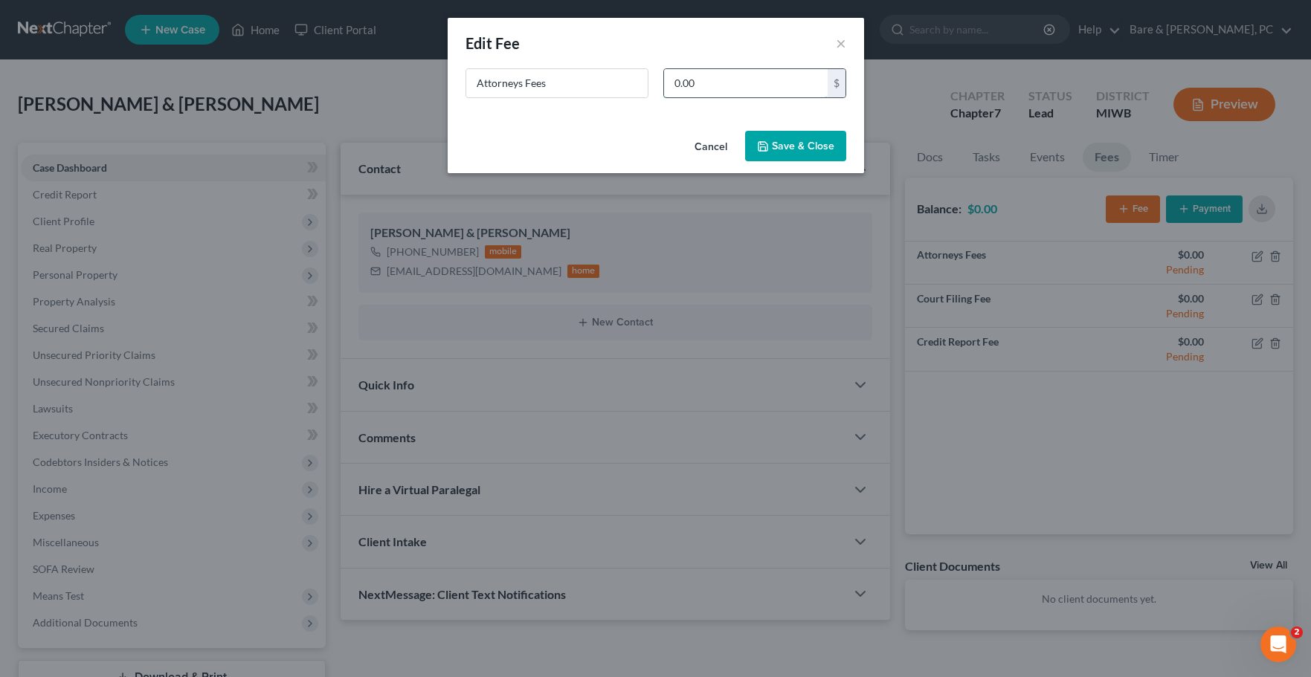
click at [752, 83] on input "0.00" at bounding box center [746, 83] width 164 height 28
type input "1,500"
click at [805, 147] on button "Save & Close" at bounding box center [795, 146] width 101 height 31
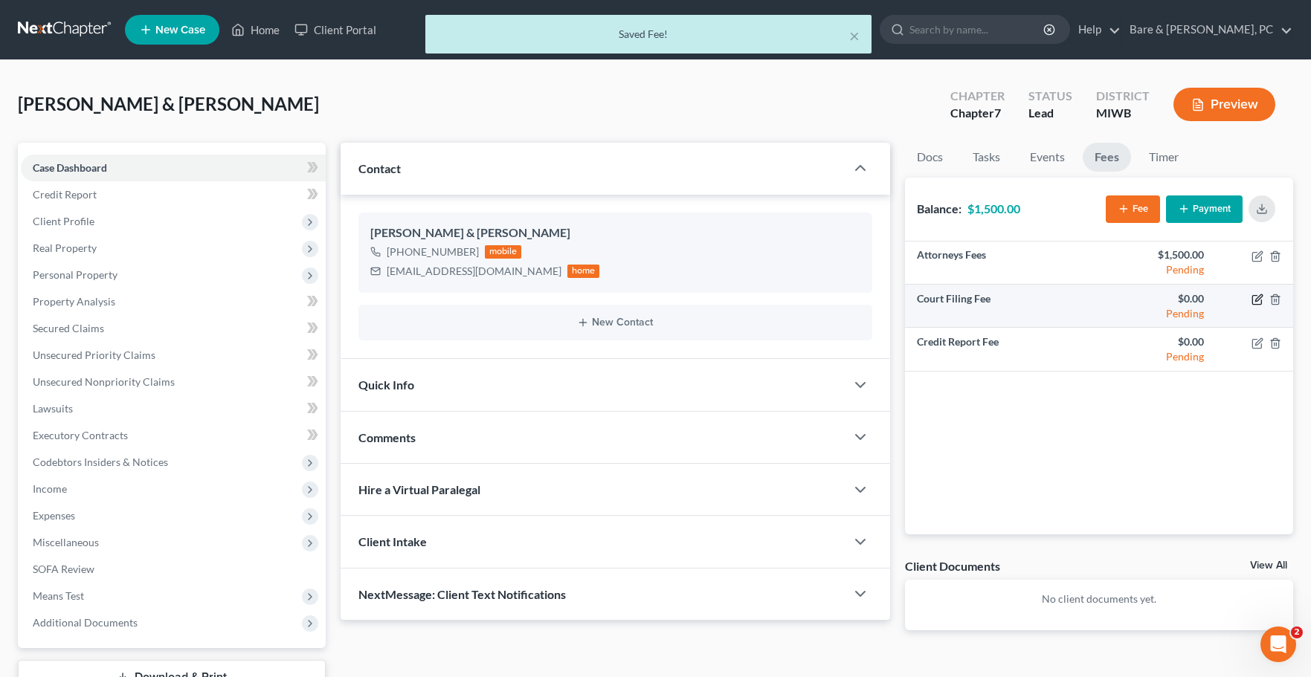
click at [1260, 300] on icon "button" at bounding box center [1258, 300] width 12 height 12
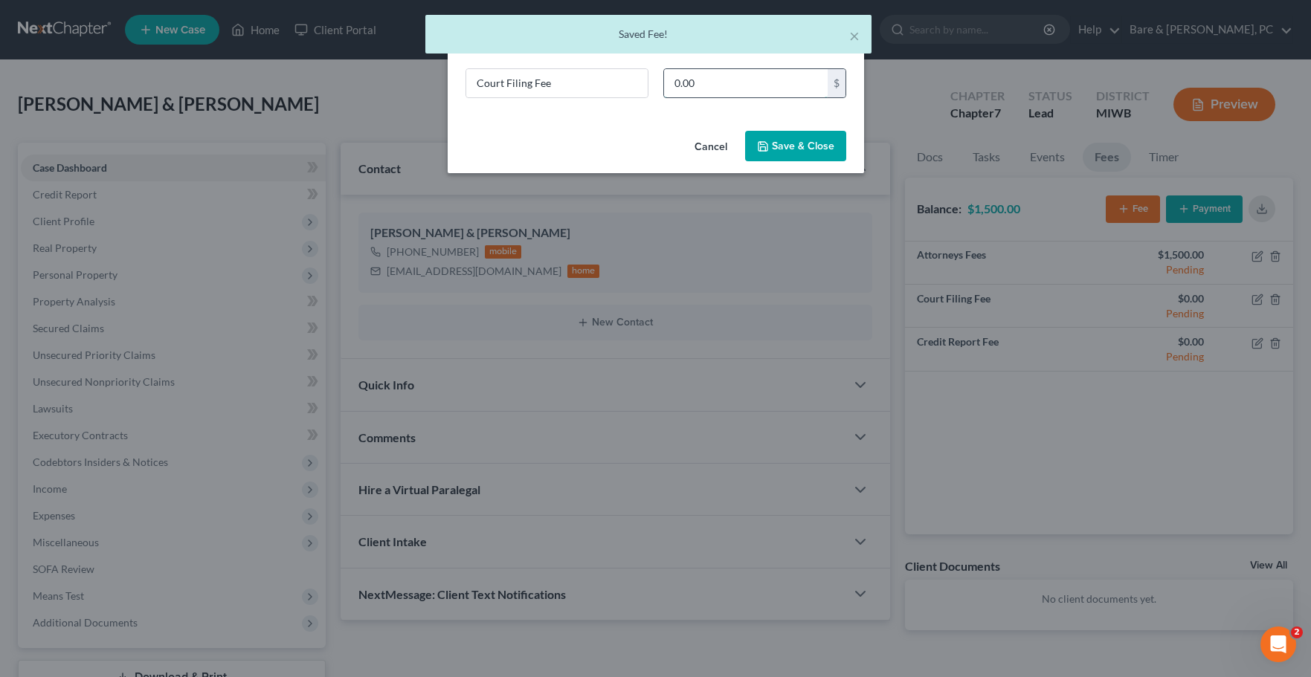
click at [703, 85] on input "0.00" at bounding box center [746, 83] width 164 height 28
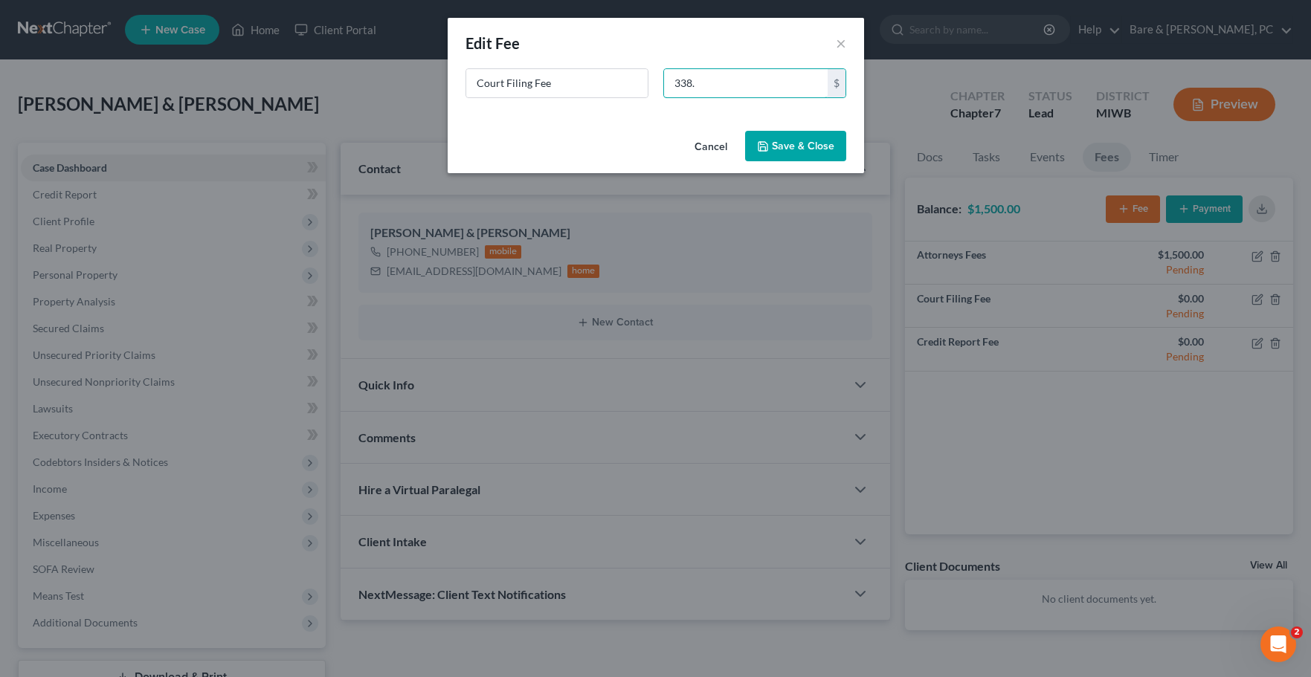
type input "338."
click at [814, 149] on button "Save & Close" at bounding box center [795, 146] width 101 height 31
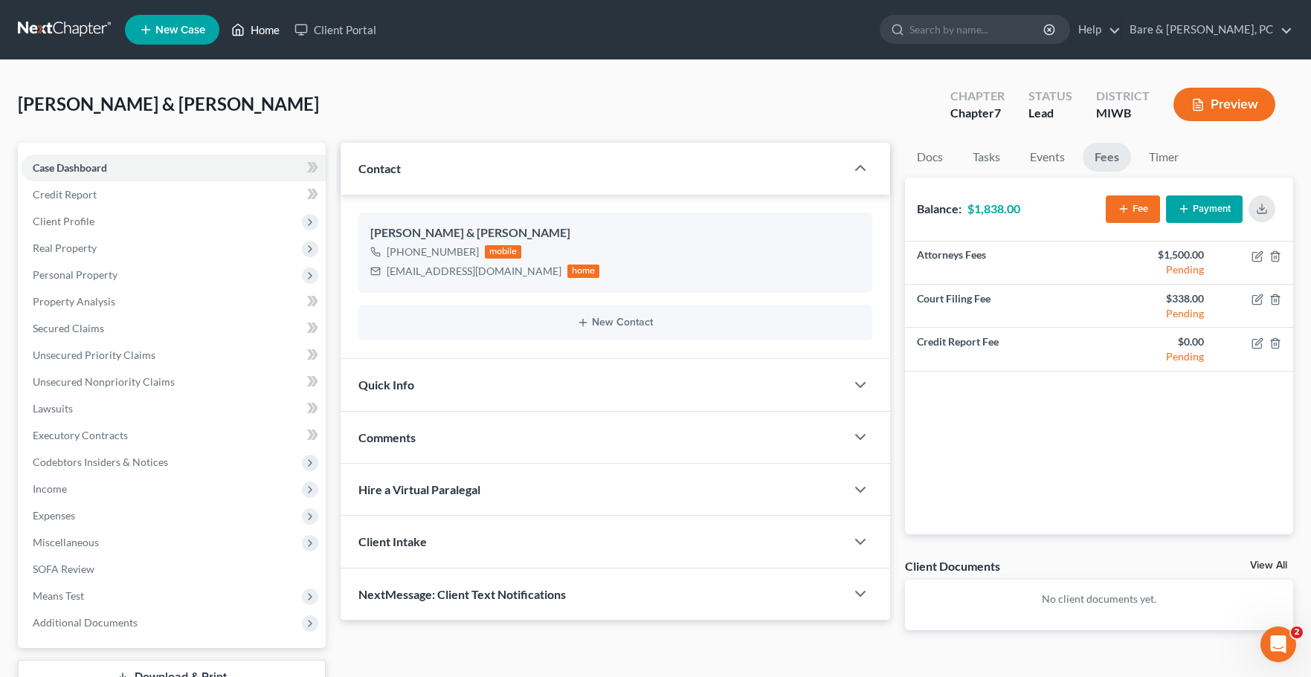
click at [274, 26] on link "Home" at bounding box center [255, 29] width 63 height 27
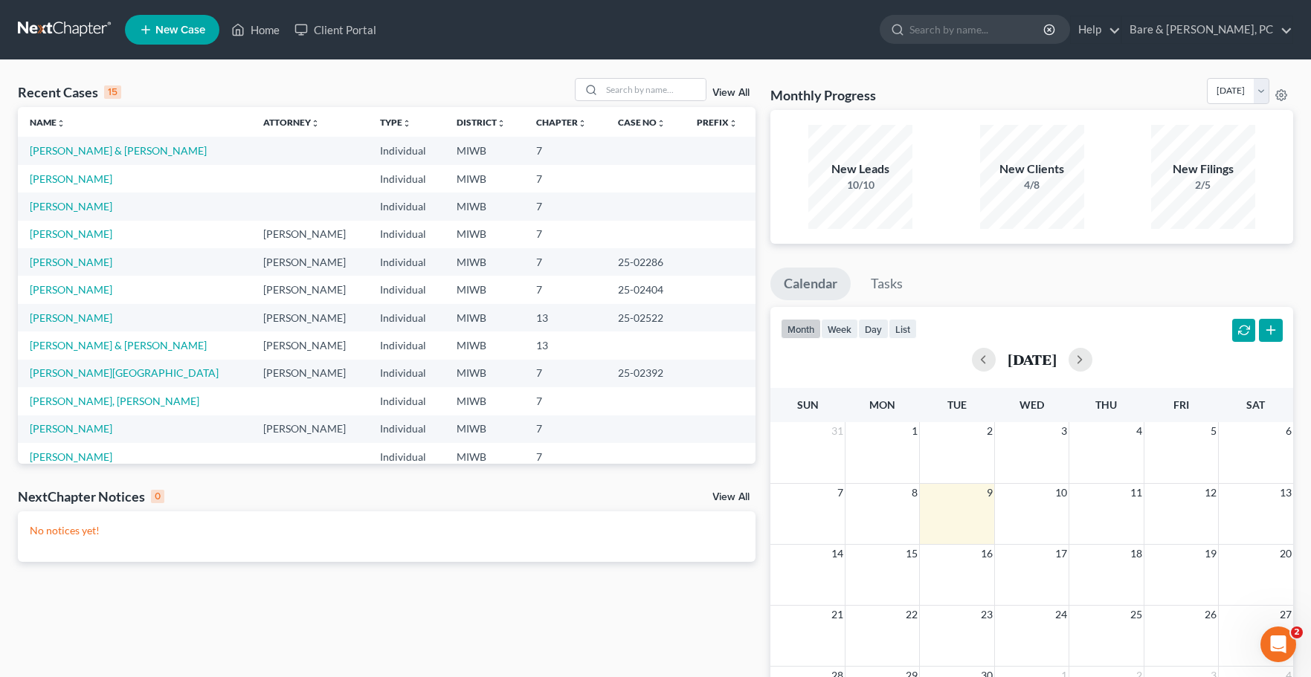
click at [191, 28] on span "New Case" at bounding box center [180, 30] width 50 height 11
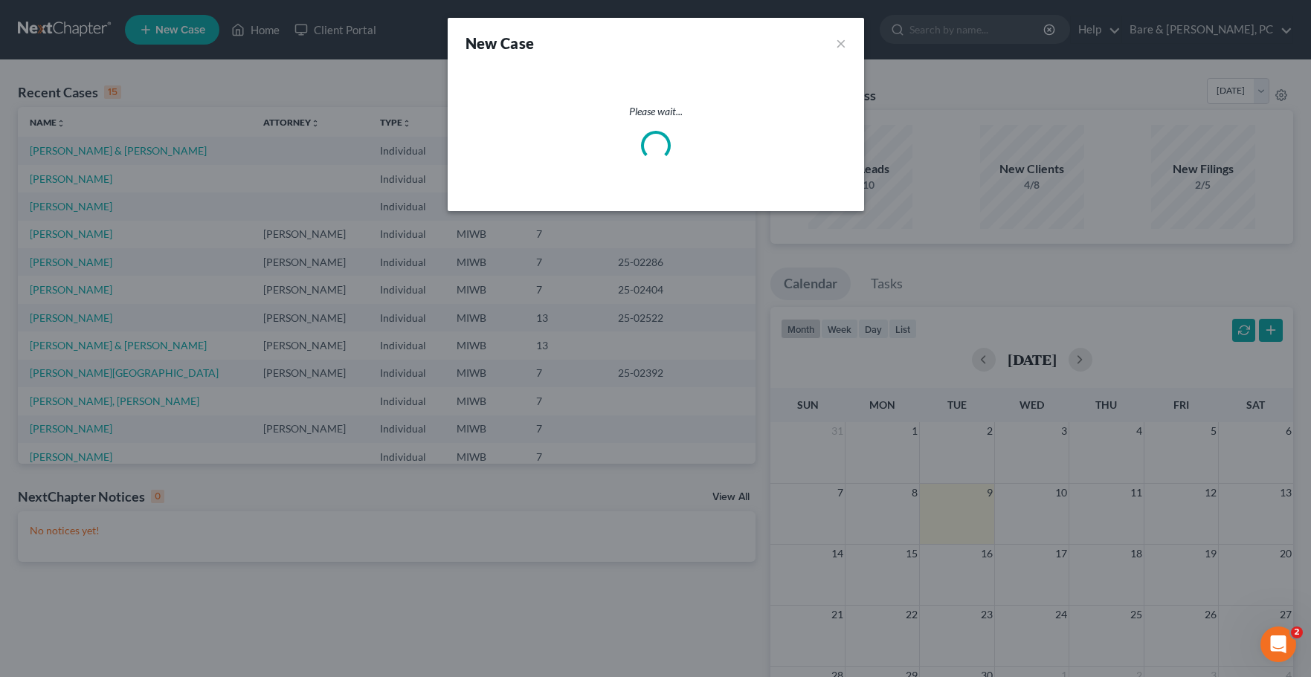
select select "41"
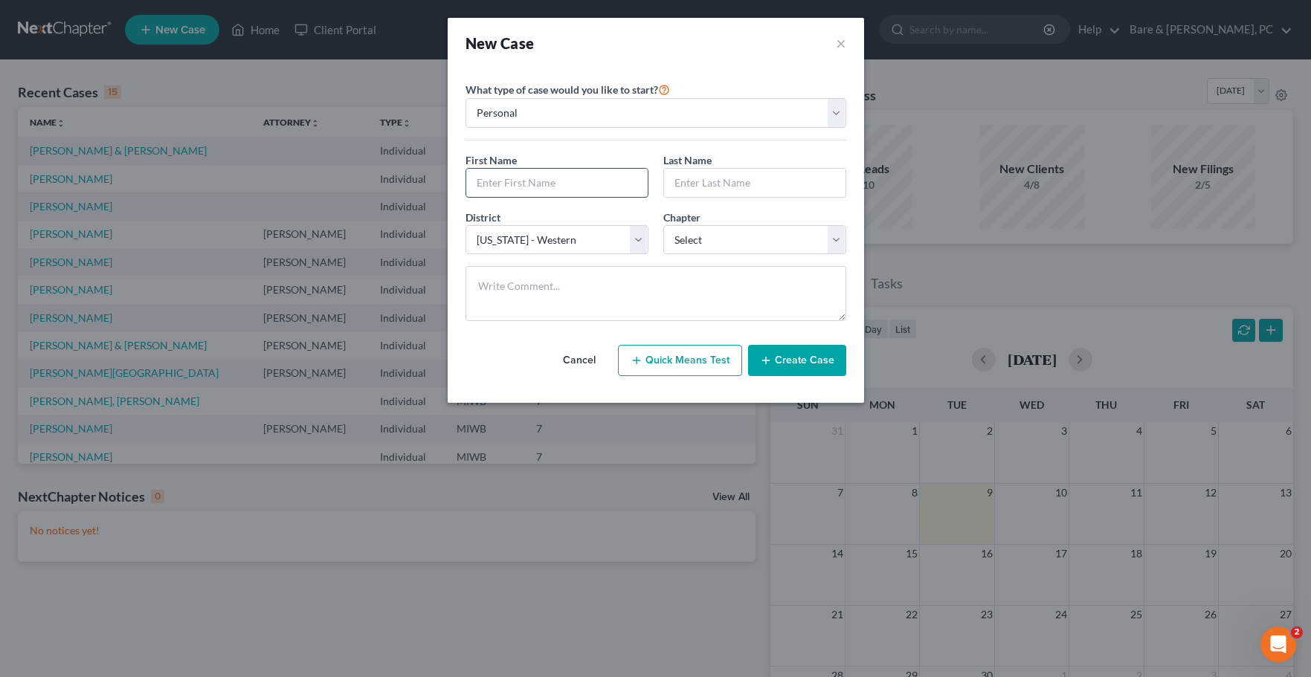
click at [541, 180] on input "text" at bounding box center [556, 183] width 181 height 28
type input "[PERSON_NAME]"
click at [747, 175] on input "text" at bounding box center [754, 183] width 181 height 28
type input "[PERSON_NAME]"
click at [663, 225] on select "Select 7 11 12 13" at bounding box center [754, 240] width 183 height 30
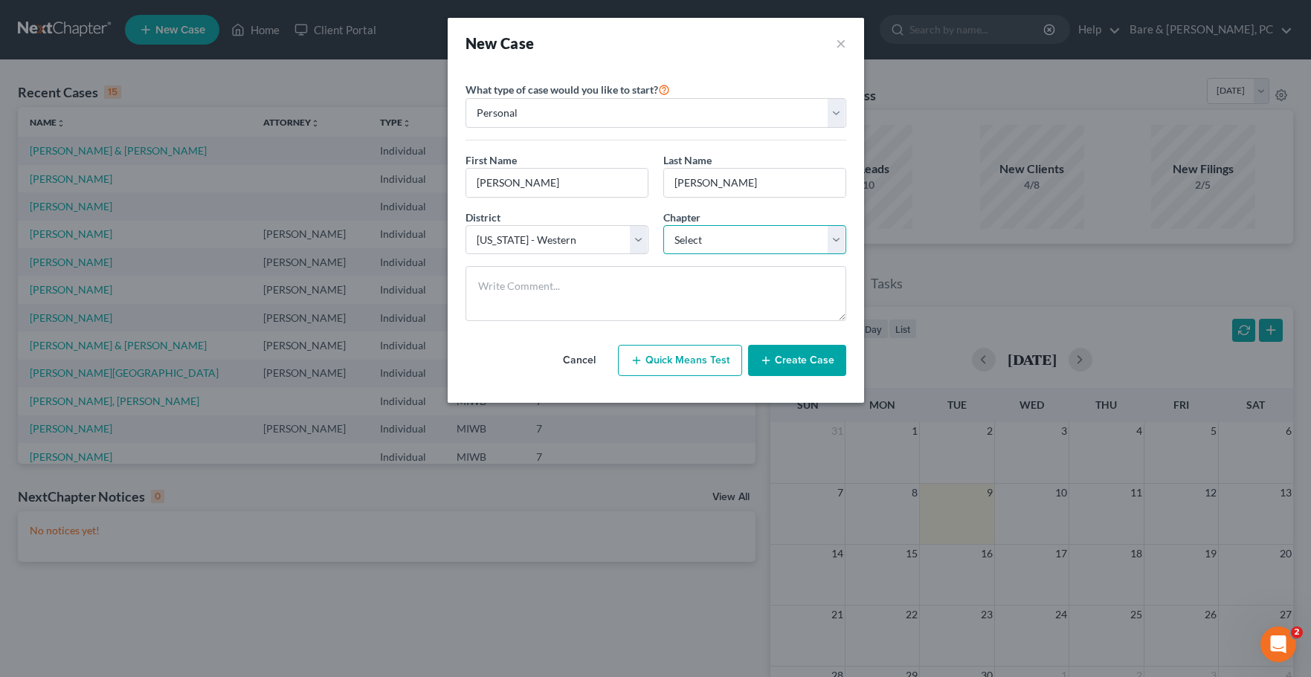
select select "0"
click option "7" at bounding box center [0, 0] width 0 height 0
click at [803, 360] on button "Create Case" at bounding box center [797, 360] width 98 height 31
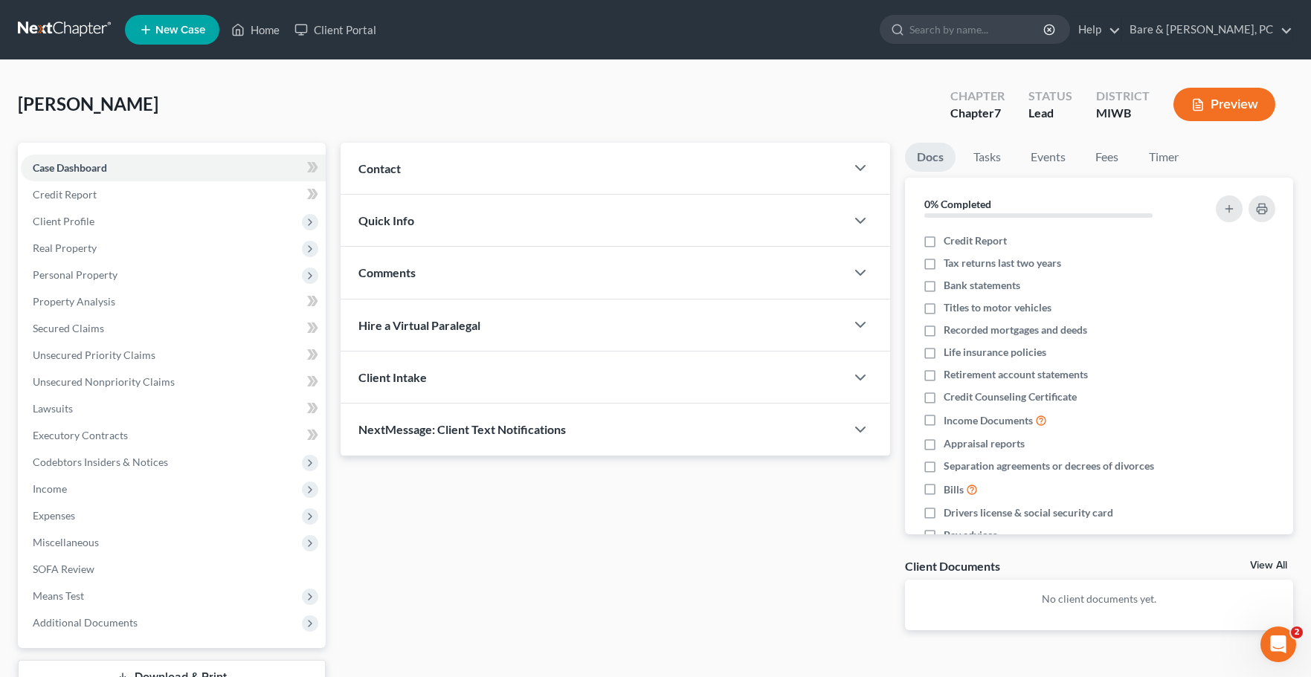
click at [395, 167] on span "Contact" at bounding box center [379, 168] width 42 height 14
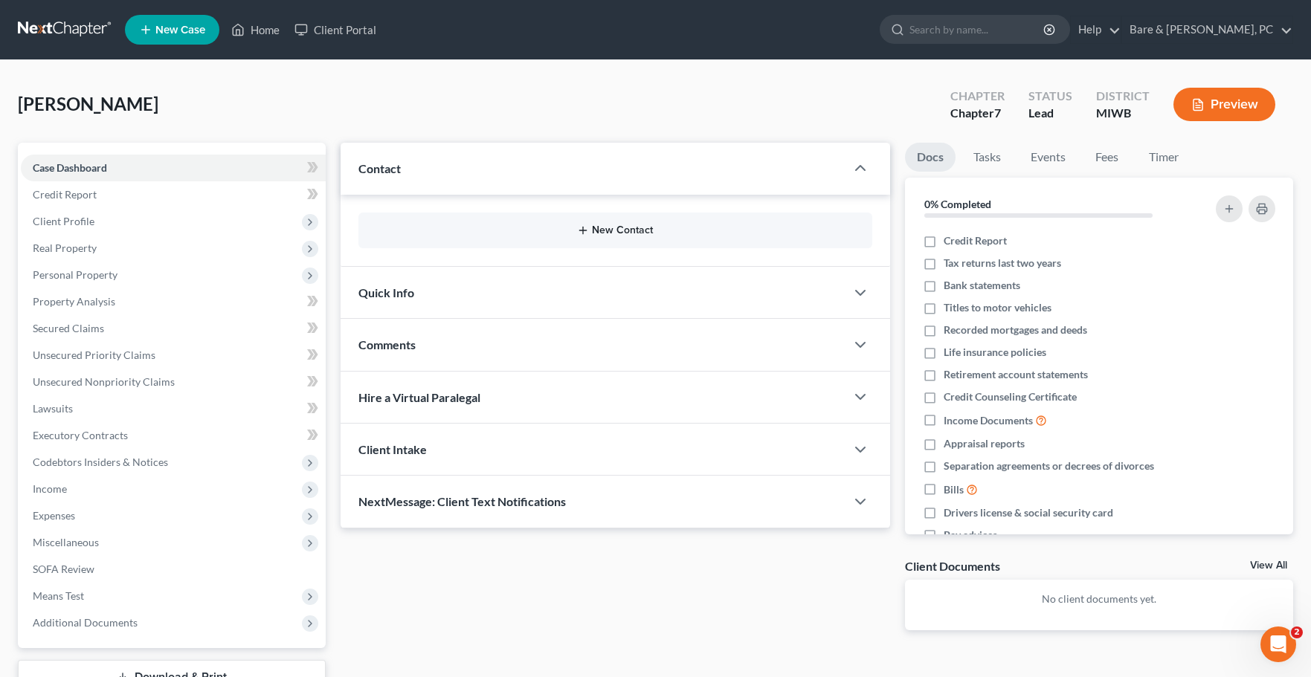
click at [645, 235] on button "New Contact" at bounding box center [615, 231] width 490 height 12
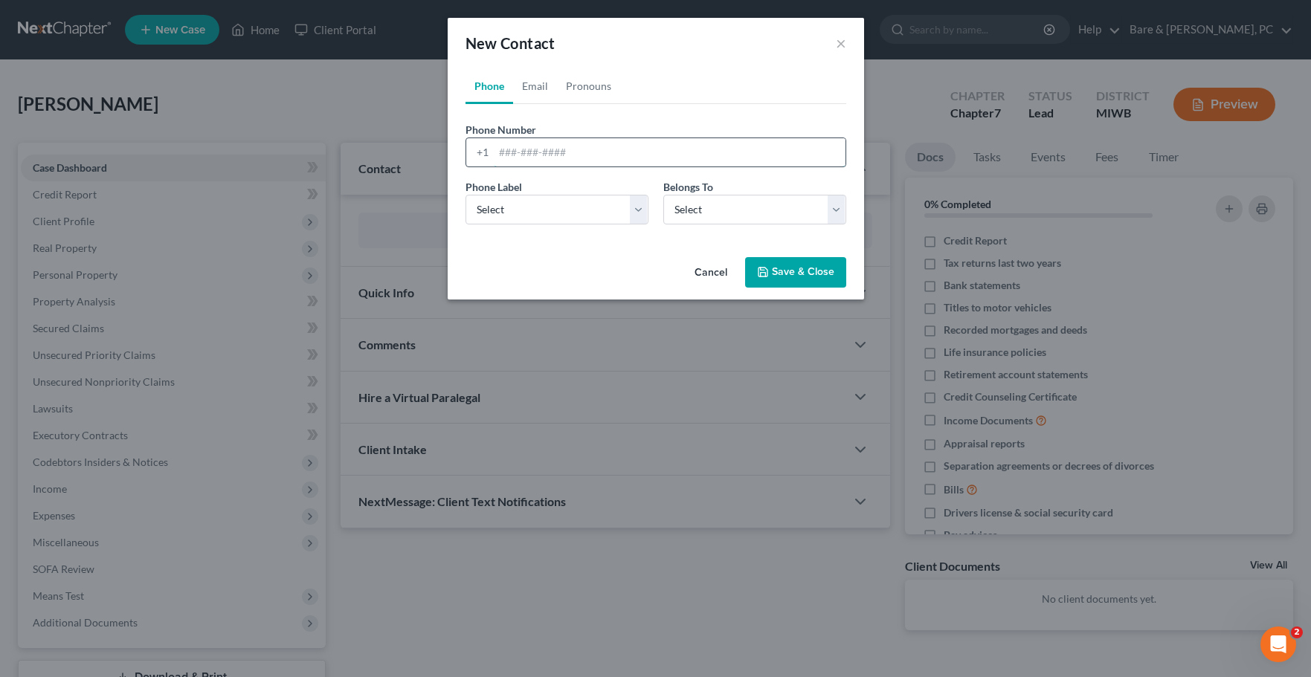
click at [524, 153] on input "tel" at bounding box center [670, 152] width 352 height 28
type input "[PHONE_NUMBER]"
click at [466, 195] on select "Select Mobile Home Work Other" at bounding box center [557, 210] width 183 height 30
select select "0"
click option "Mobile" at bounding box center [0, 0] width 0 height 0
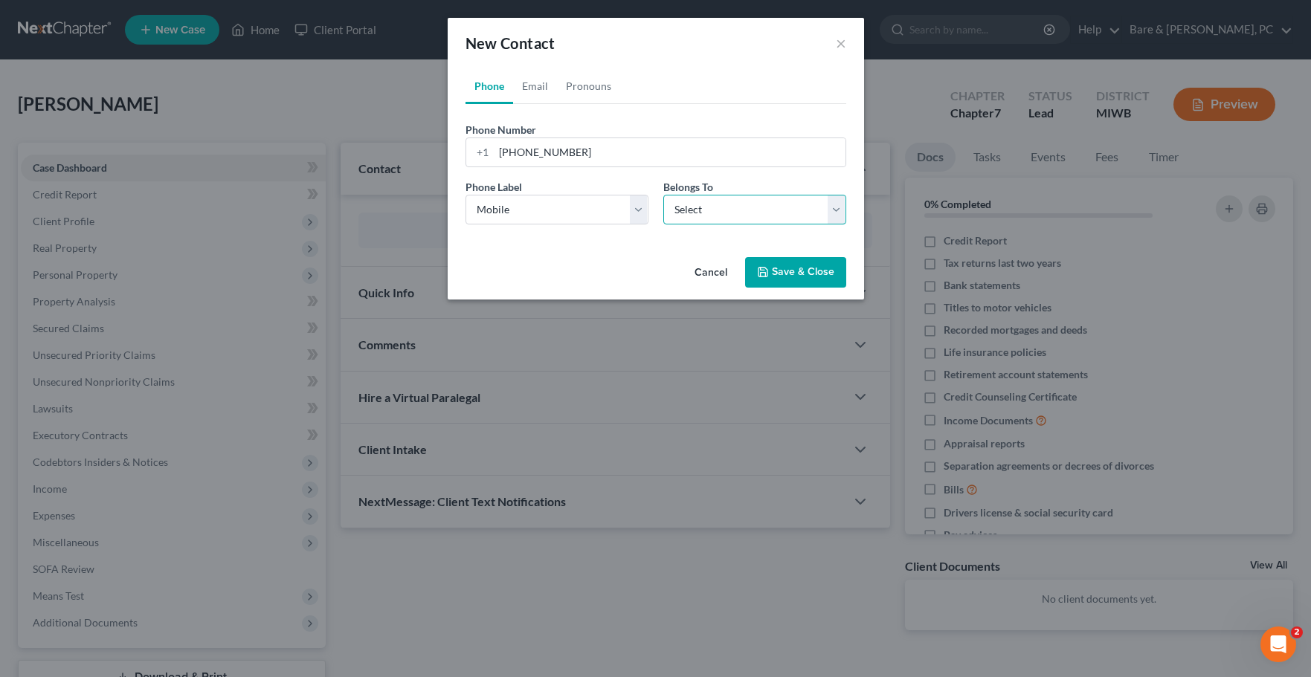
click at [663, 195] on select "Select Client Other" at bounding box center [754, 210] width 183 height 30
select select "0"
click option "Client" at bounding box center [0, 0] width 0 height 0
select select "0"
click at [538, 88] on link "Email" at bounding box center [535, 86] width 44 height 36
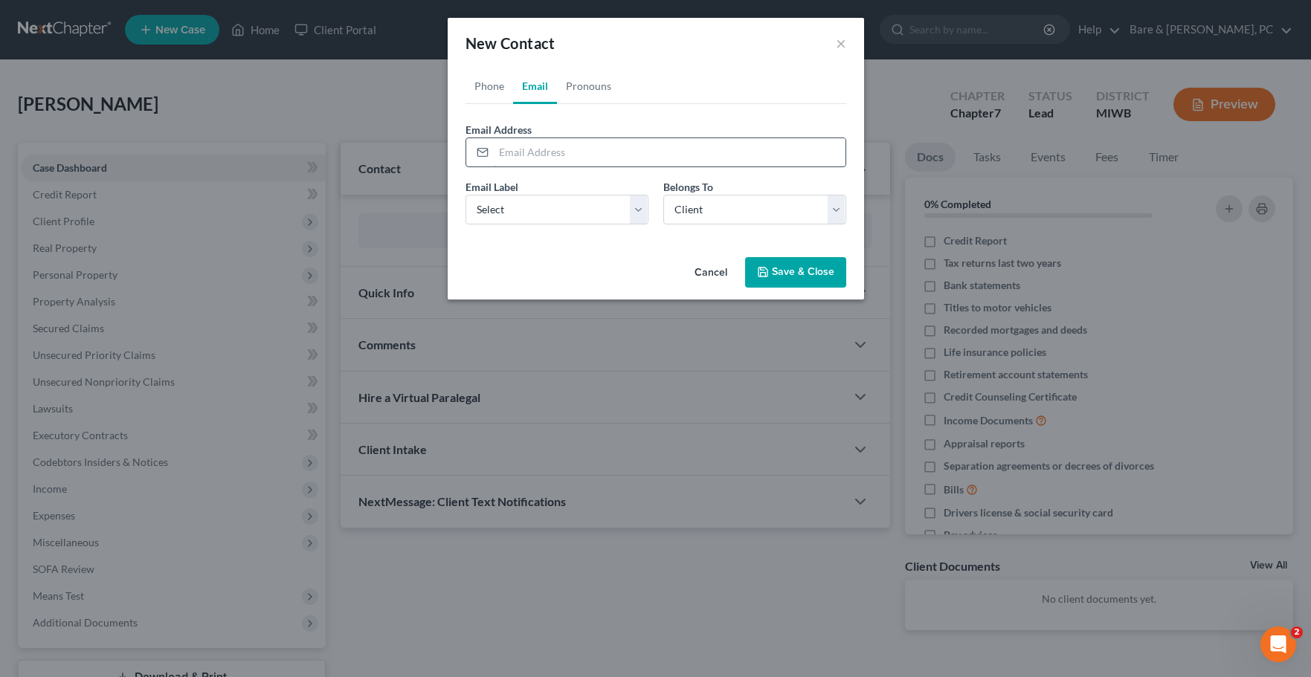
click at [523, 152] on input "email" at bounding box center [670, 152] width 352 height 28
type input "[EMAIL_ADDRESS][DOMAIN_NAME]"
click at [466, 195] on select "Select Home Work Other" at bounding box center [557, 210] width 183 height 30
select select "0"
click option "Home" at bounding box center [0, 0] width 0 height 0
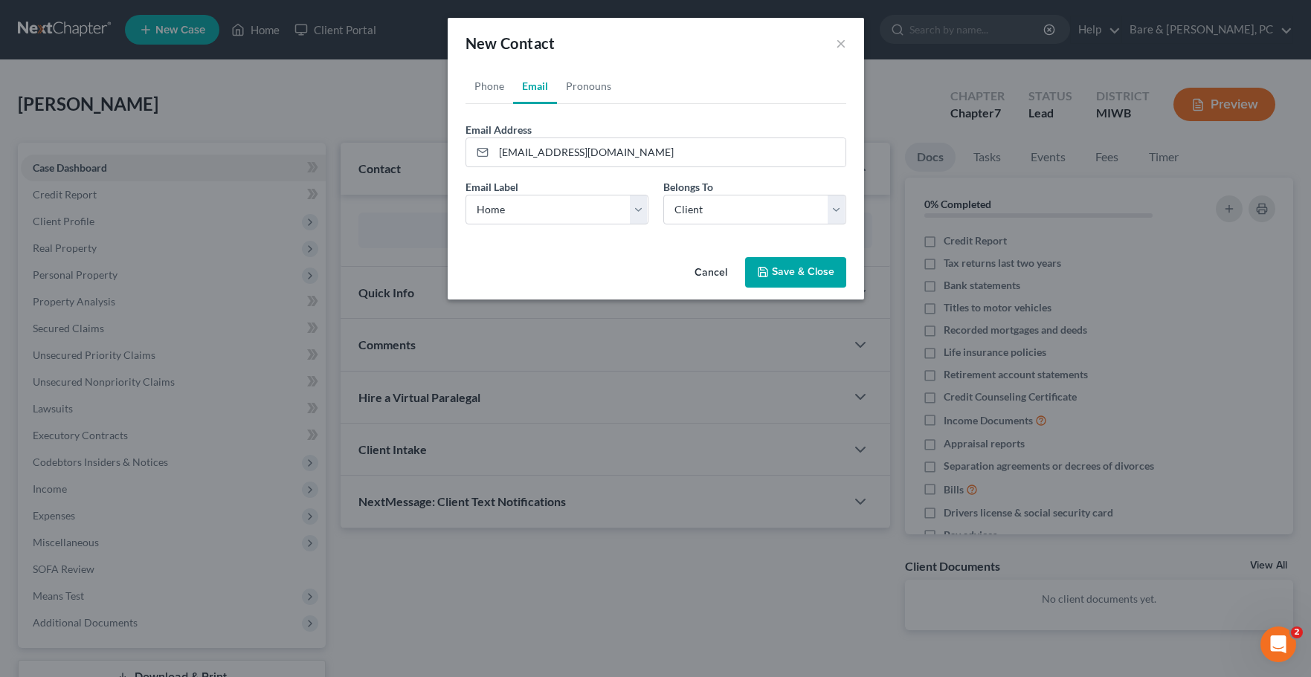
click at [812, 271] on button "Save & Close" at bounding box center [795, 272] width 101 height 31
